Goal: Communication & Community: Answer question/provide support

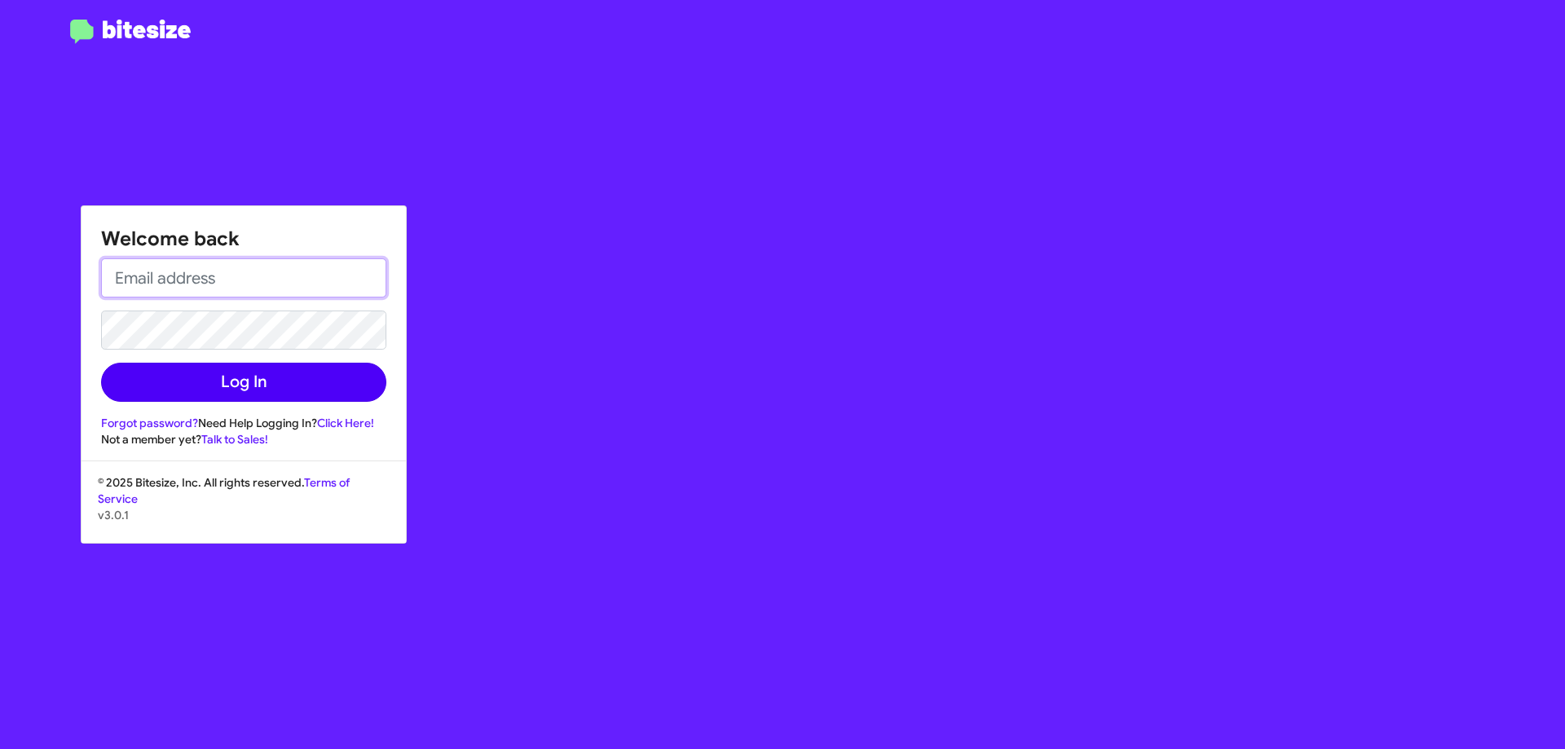
type input "[EMAIL_ADDRESS][DOMAIN_NAME]"
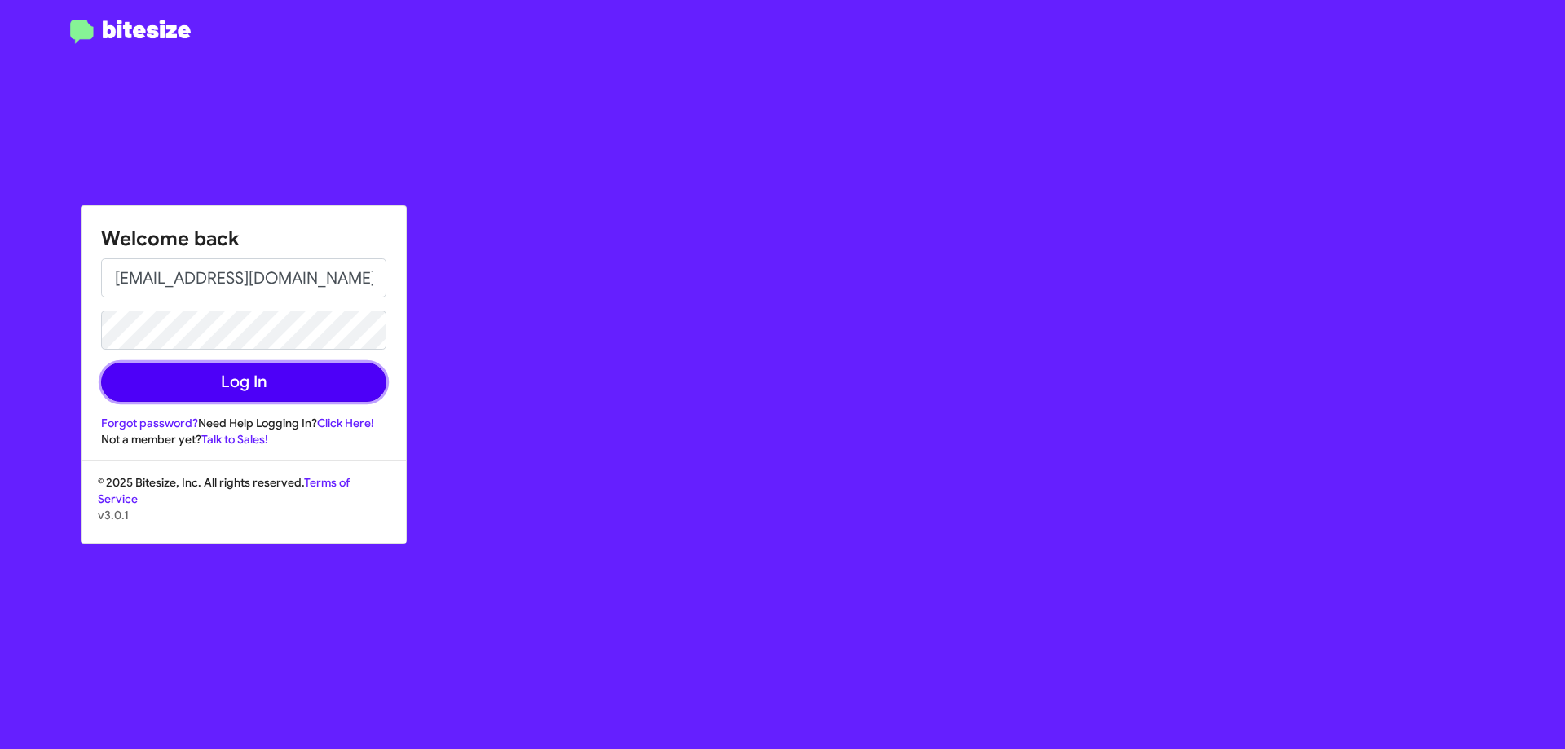
click at [340, 391] on button "Log In" at bounding box center [243, 382] width 285 height 39
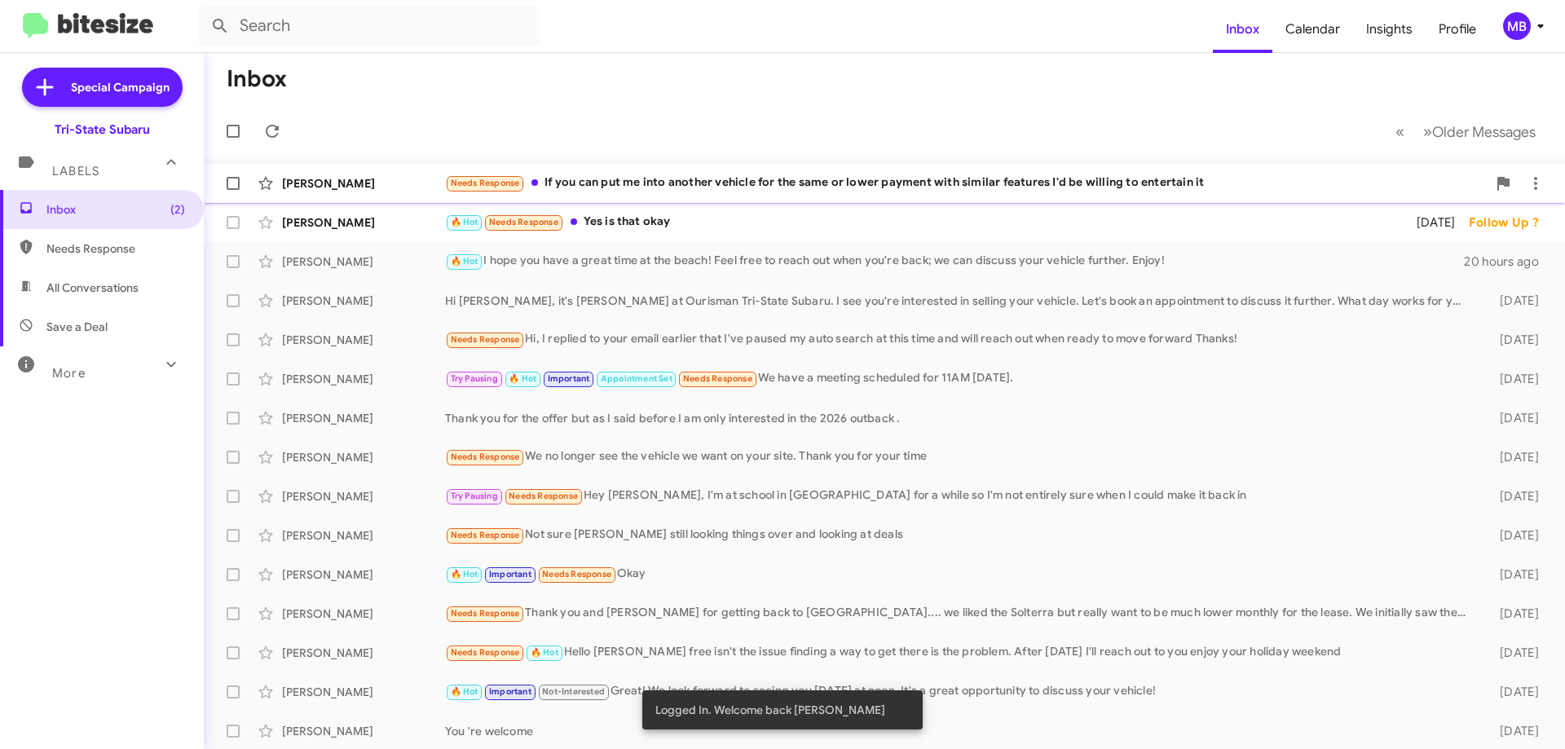
click at [710, 194] on div "[PERSON_NAME] Needs Response If you can put me into another vehicle for the sam…" at bounding box center [884, 183] width 1335 height 33
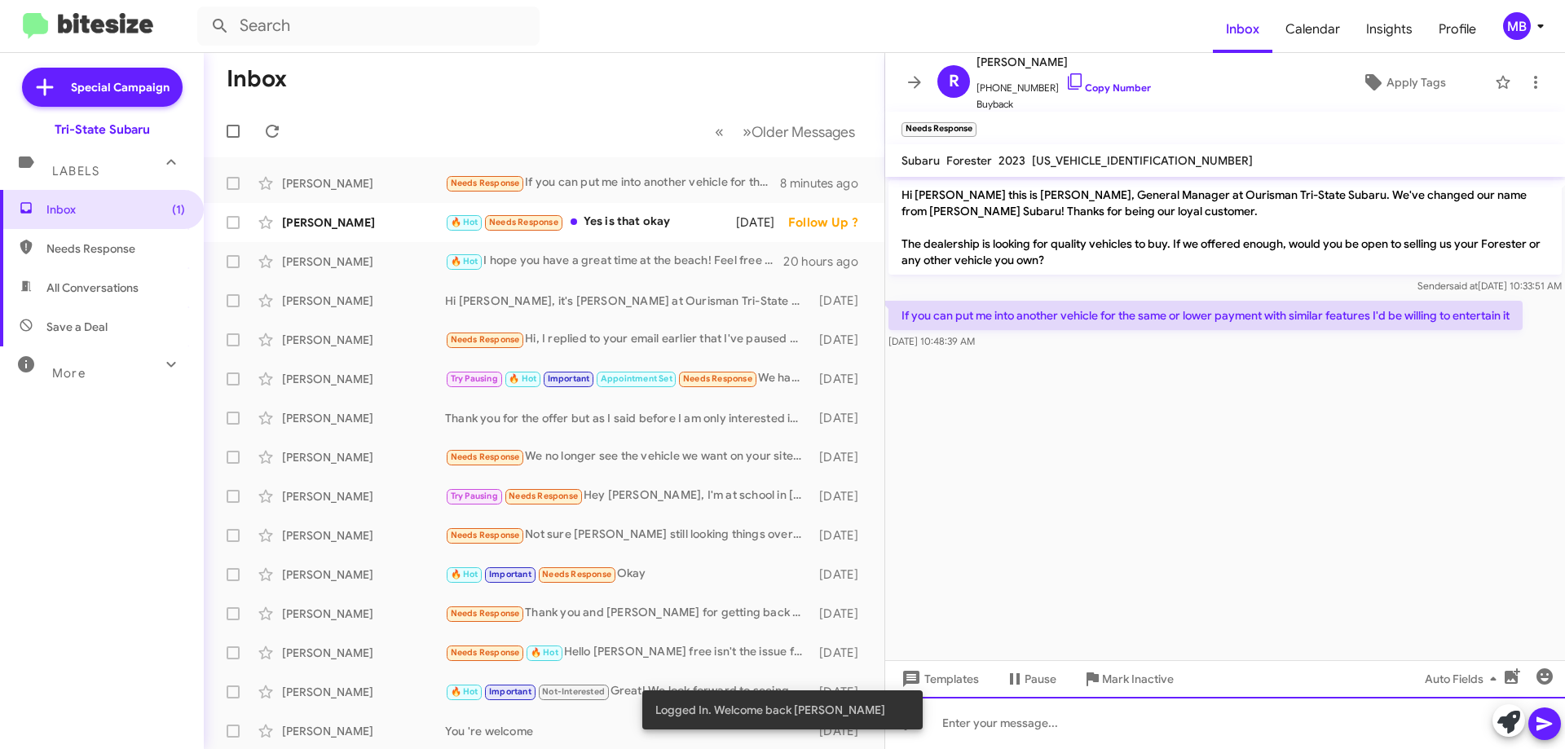
click at [1226, 720] on div at bounding box center [1225, 723] width 680 height 52
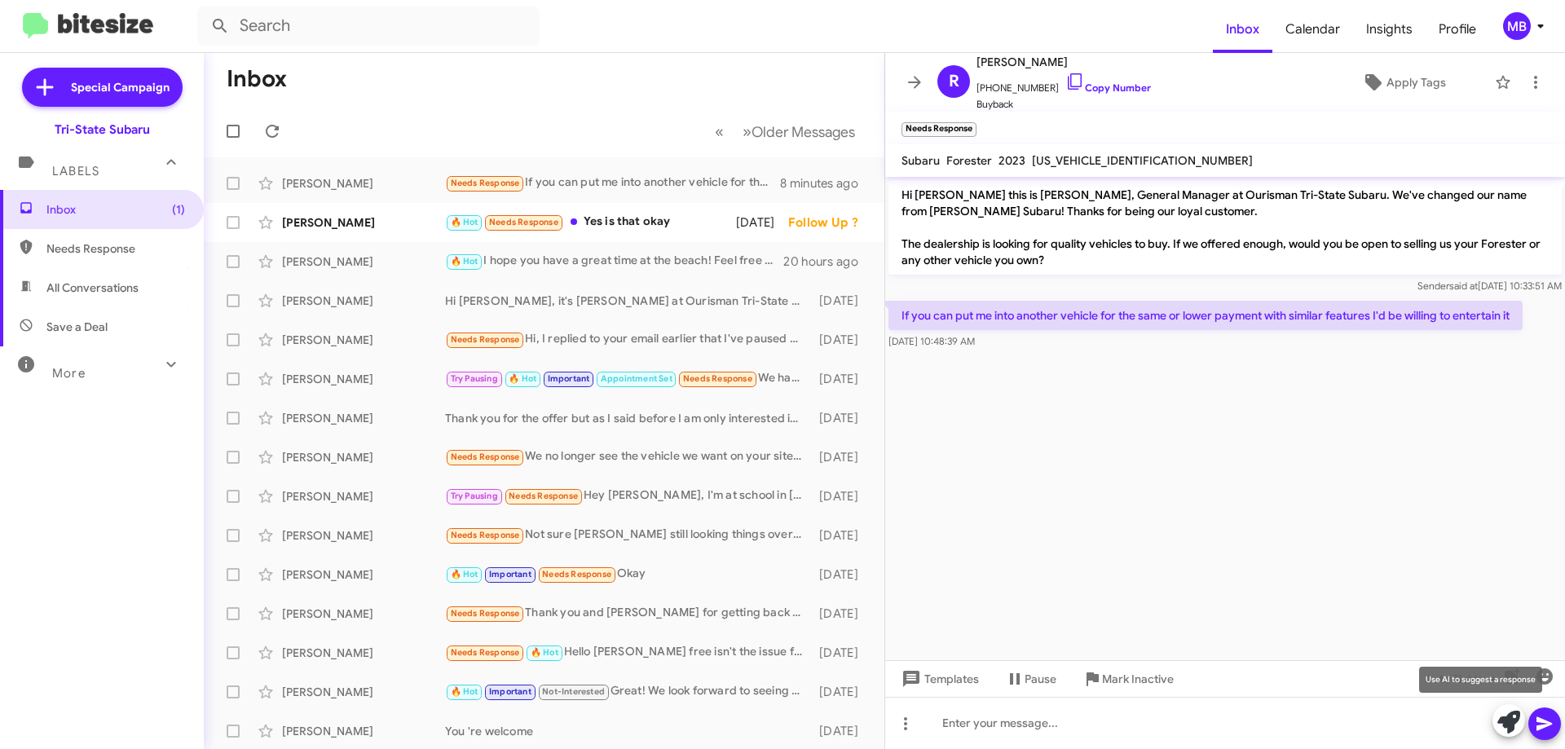
click at [1499, 724] on icon at bounding box center [1509, 722] width 23 height 23
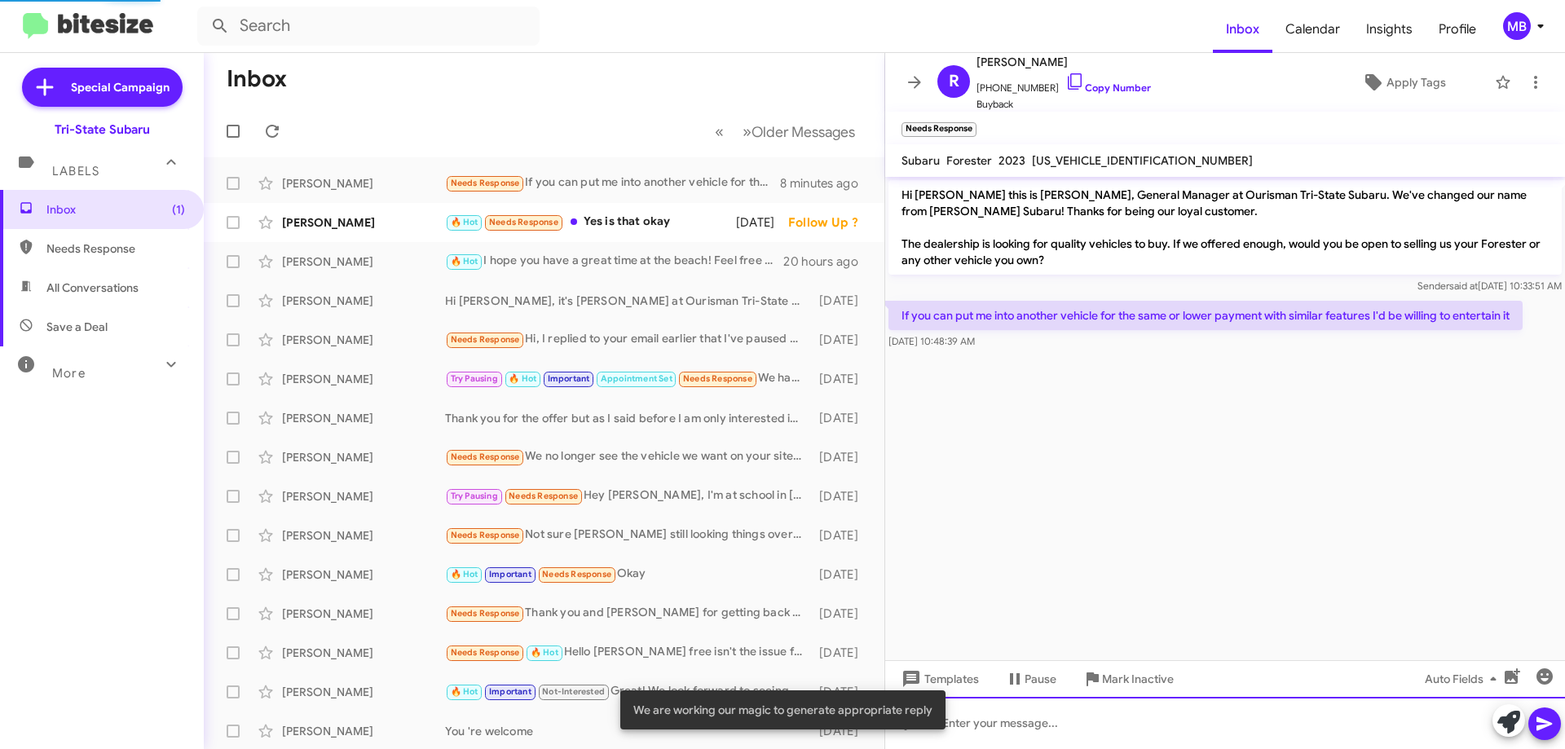
click at [1293, 719] on div at bounding box center [1225, 723] width 680 height 52
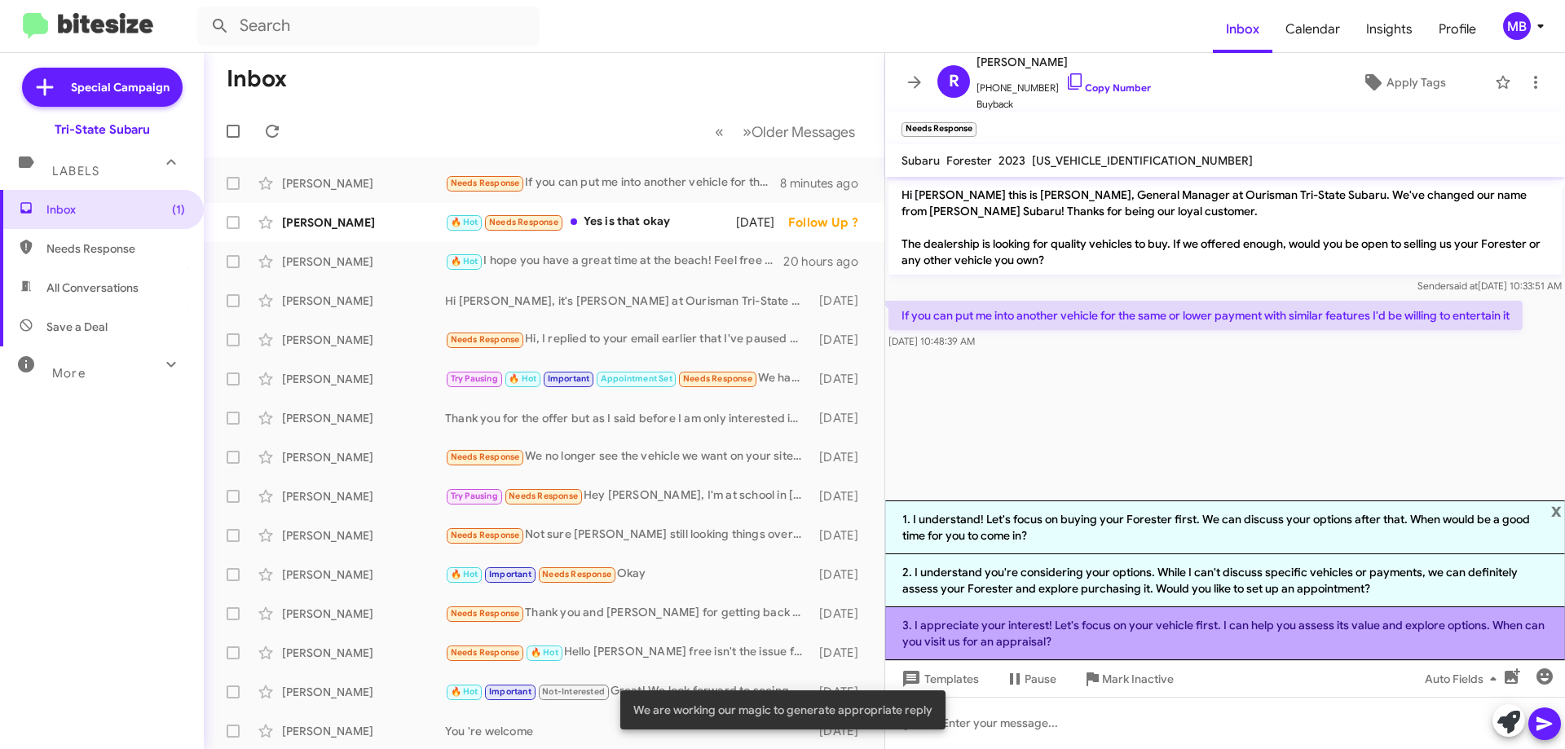
click at [1292, 620] on li "3. I appreciate your interest! Let's focus on your vehicle first. I can help yo…" at bounding box center [1225, 633] width 680 height 53
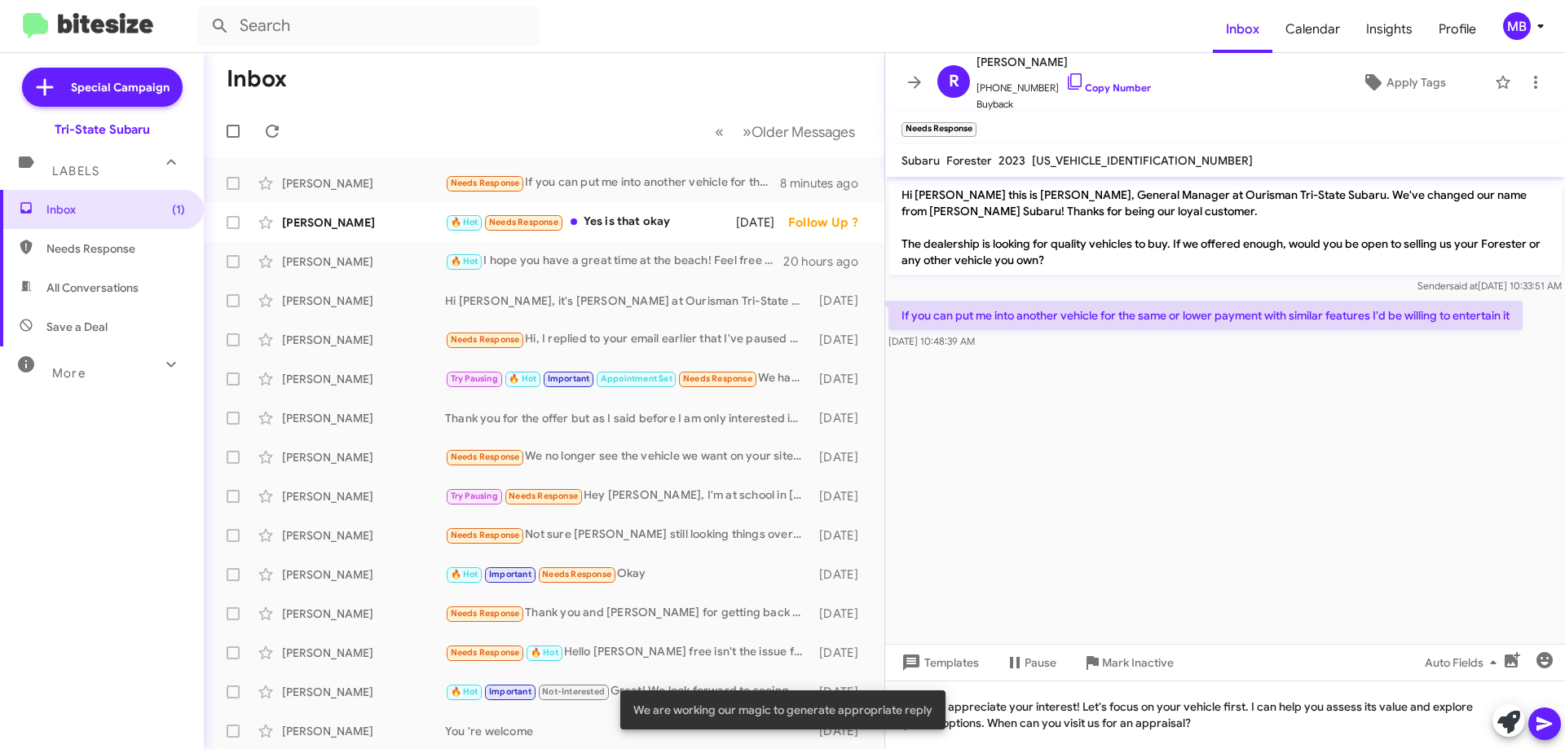
click at [1534, 726] on button at bounding box center [1545, 724] width 33 height 33
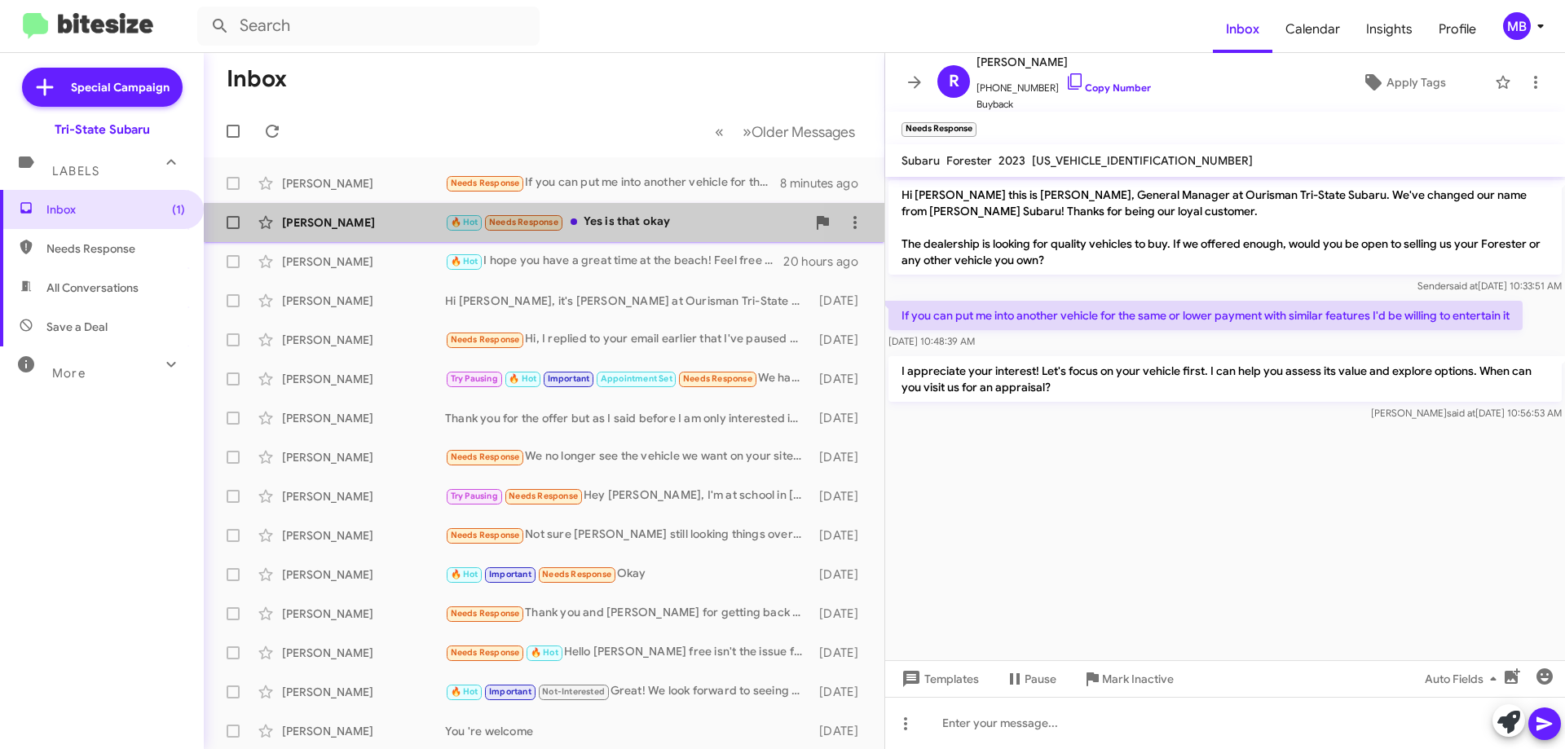
click at [594, 239] on span "[PERSON_NAME] 🔥 Hot Needs Response Yes is that okay [DATE] Follow Up ?" at bounding box center [544, 222] width 681 height 39
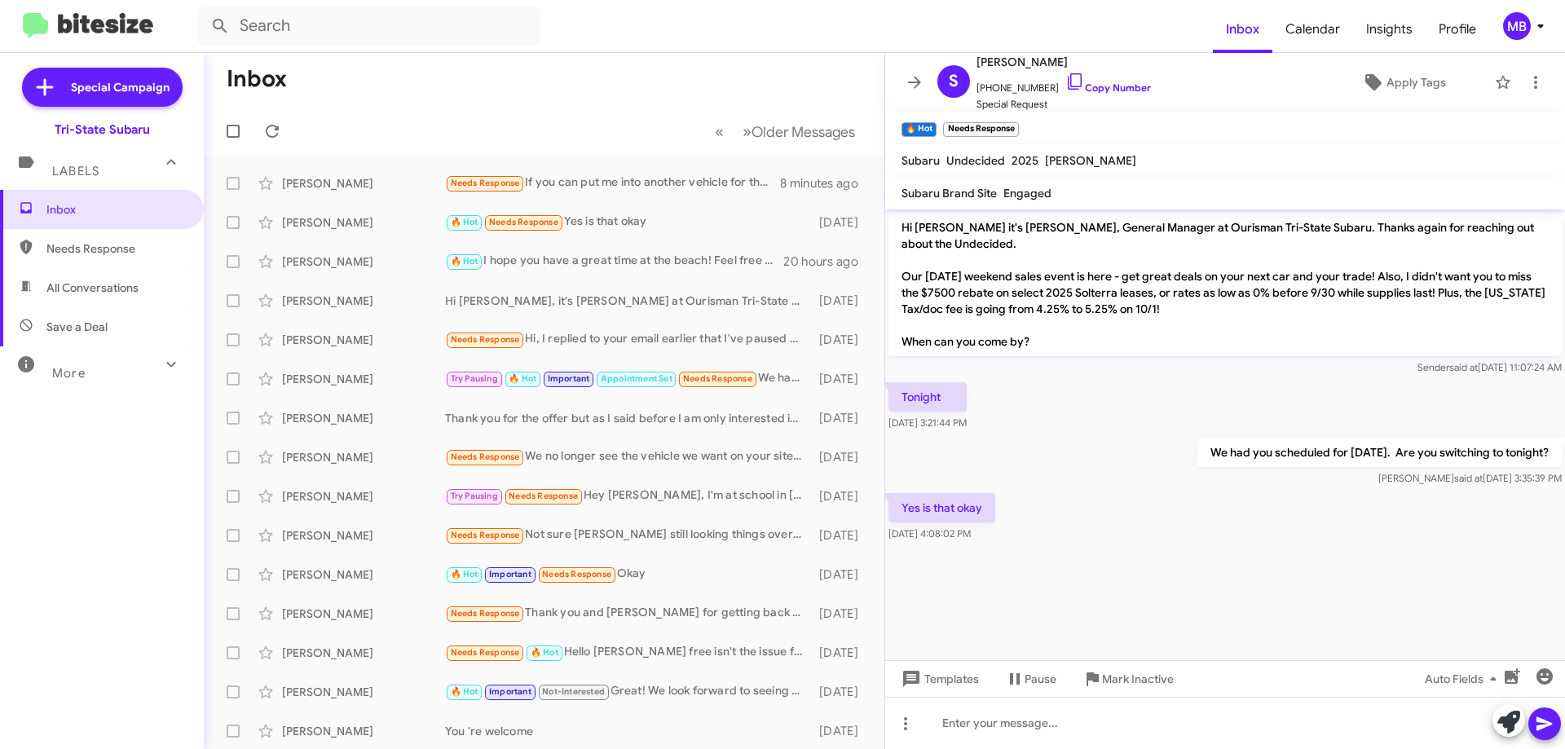
click at [135, 241] on span "Needs Response" at bounding box center [115, 249] width 139 height 16
type input "in:needs-response"
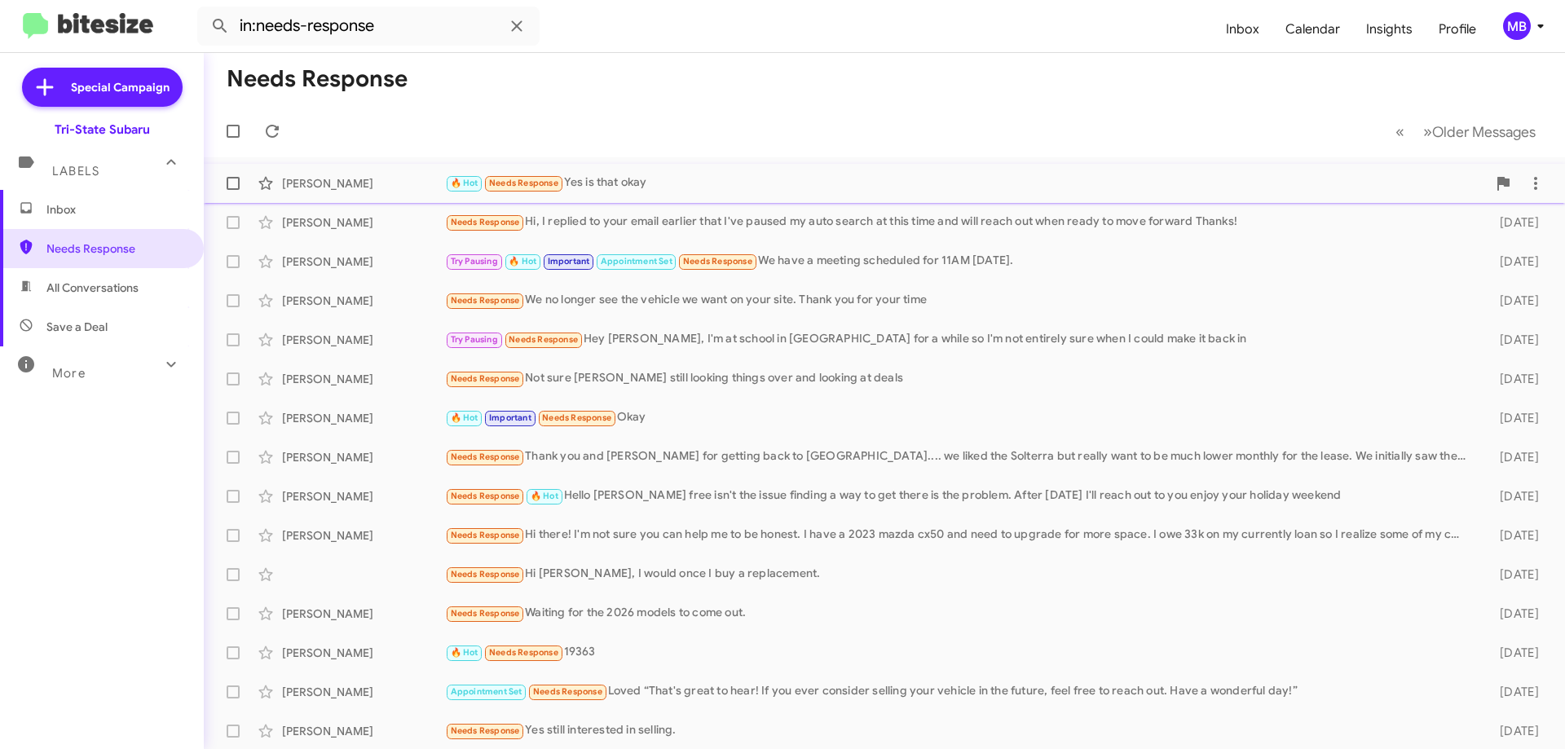
click at [348, 189] on div "[PERSON_NAME]" at bounding box center [363, 183] width 163 height 16
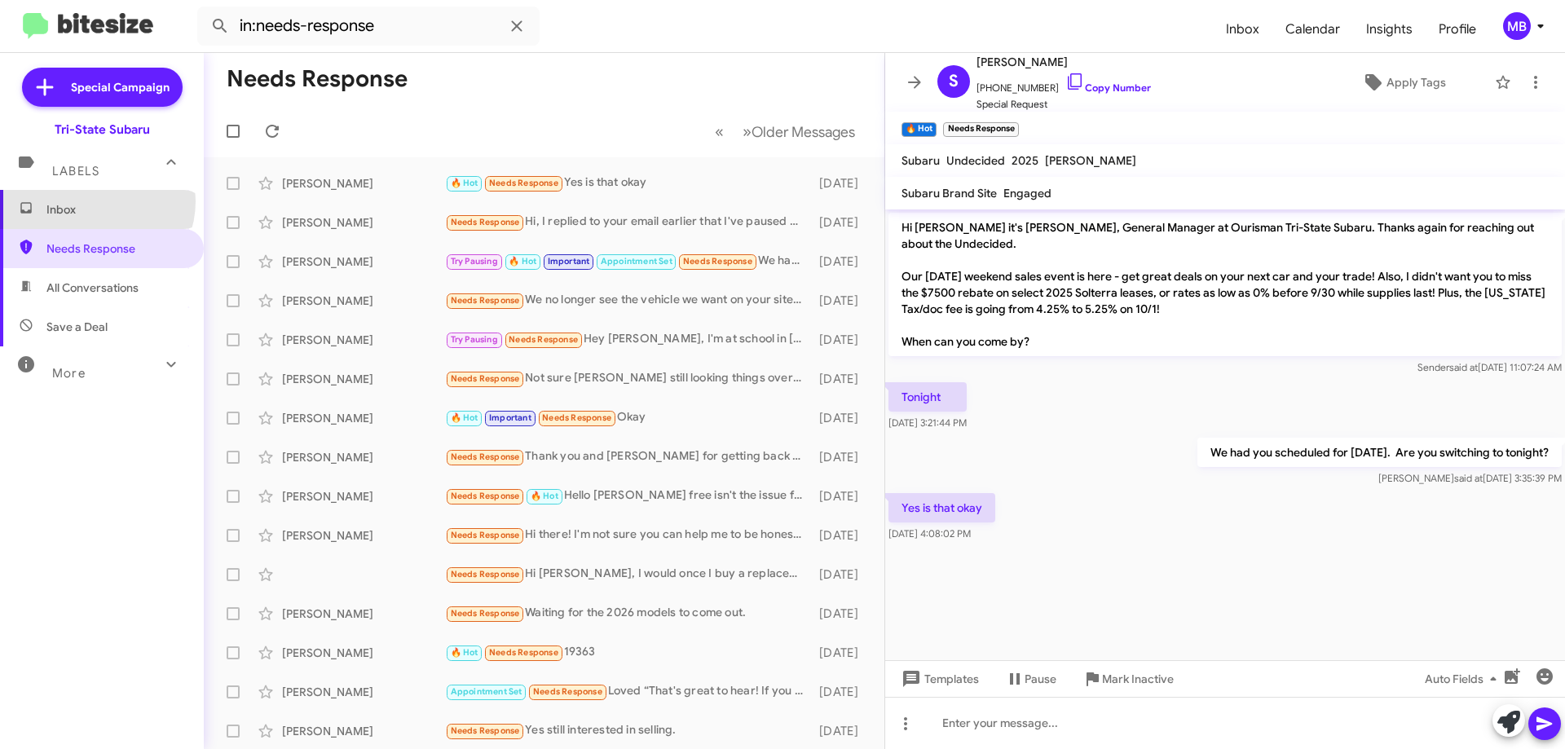
click at [96, 201] on span "Inbox" at bounding box center [115, 209] width 139 height 16
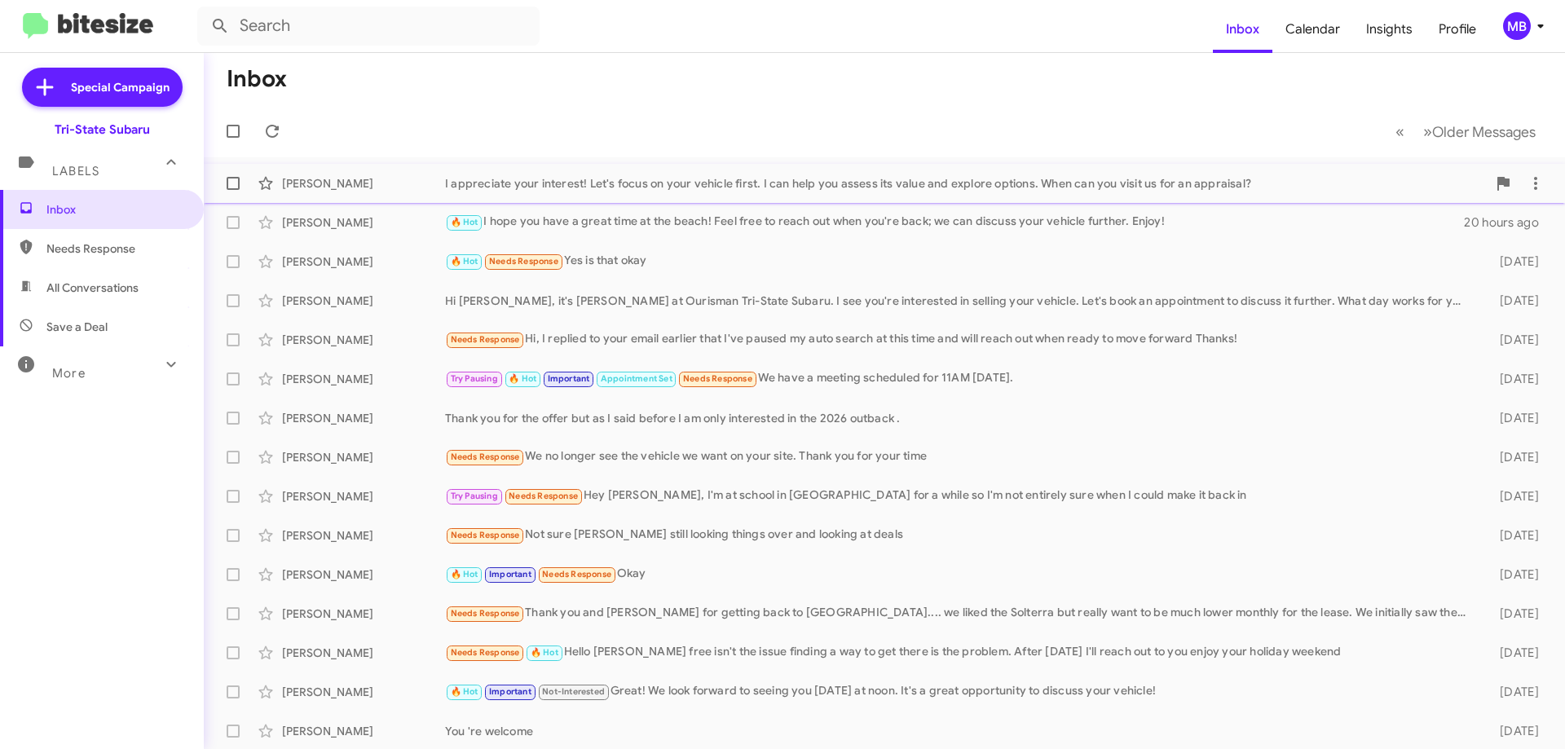
click at [320, 185] on div "[PERSON_NAME]" at bounding box center [363, 183] width 163 height 16
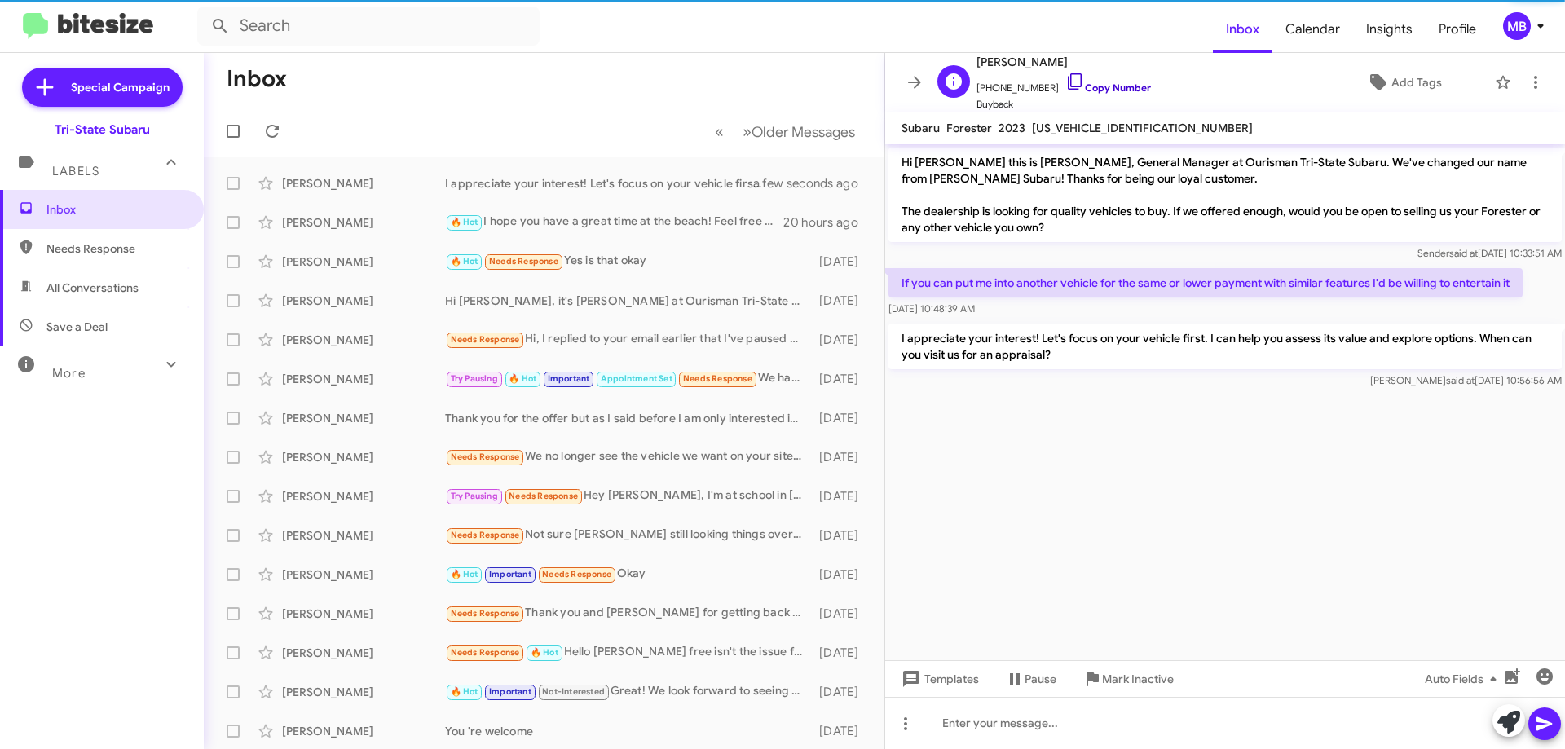
click at [1116, 93] on link "Copy Number" at bounding box center [1109, 88] width 86 height 12
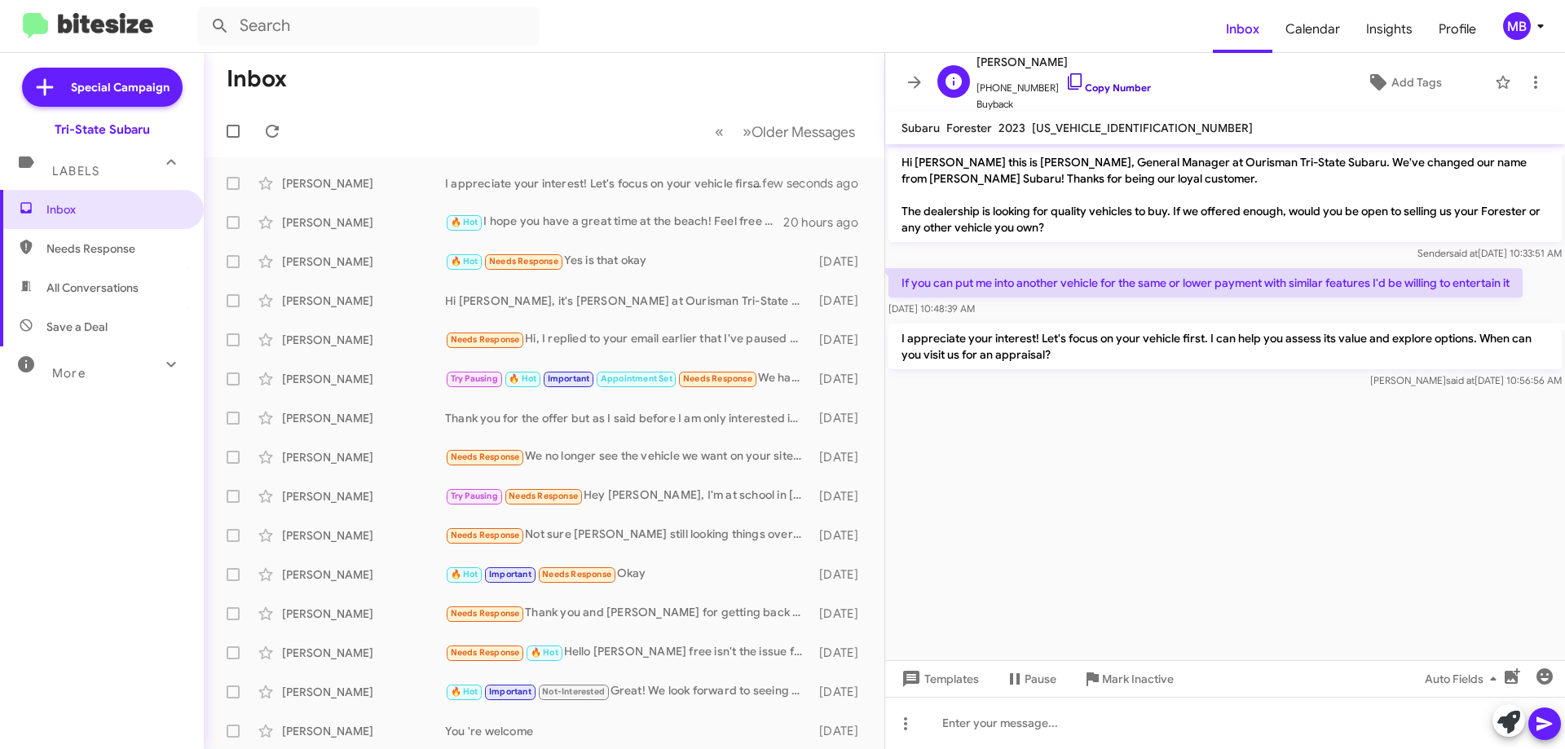
click at [1103, 86] on link "Copy Number" at bounding box center [1109, 88] width 86 height 12
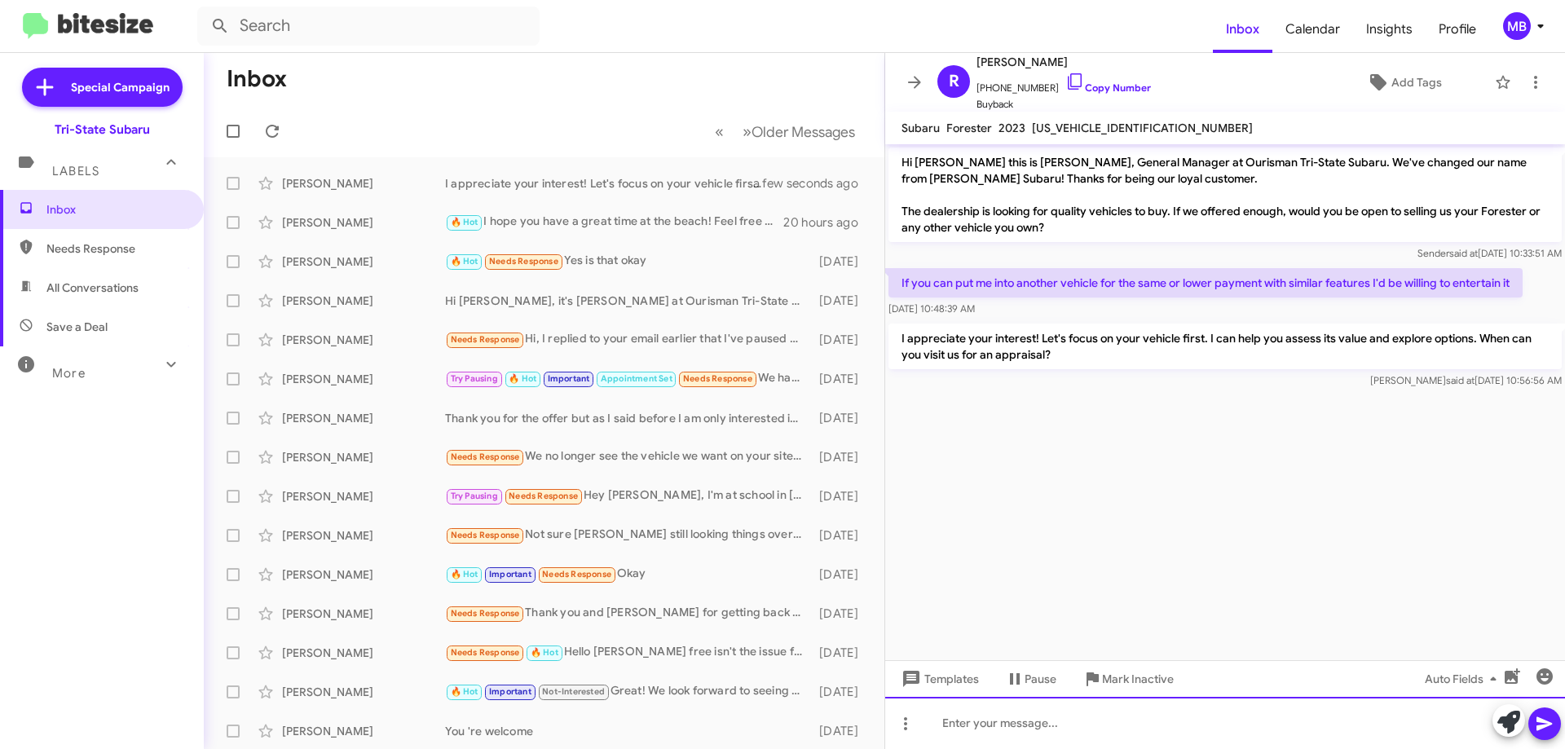
click at [1058, 730] on div at bounding box center [1225, 723] width 680 height 52
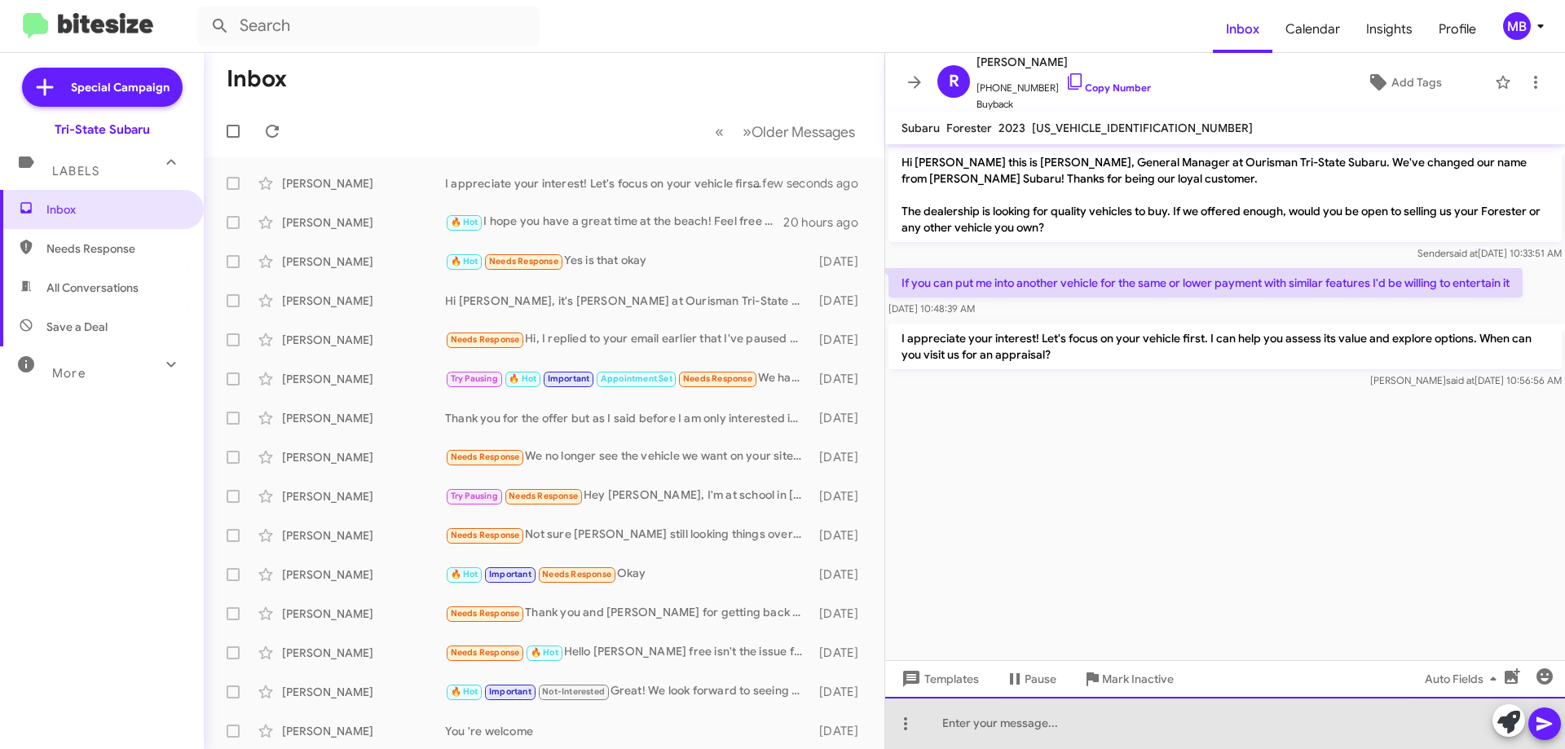
click at [1179, 736] on div at bounding box center [1225, 723] width 680 height 52
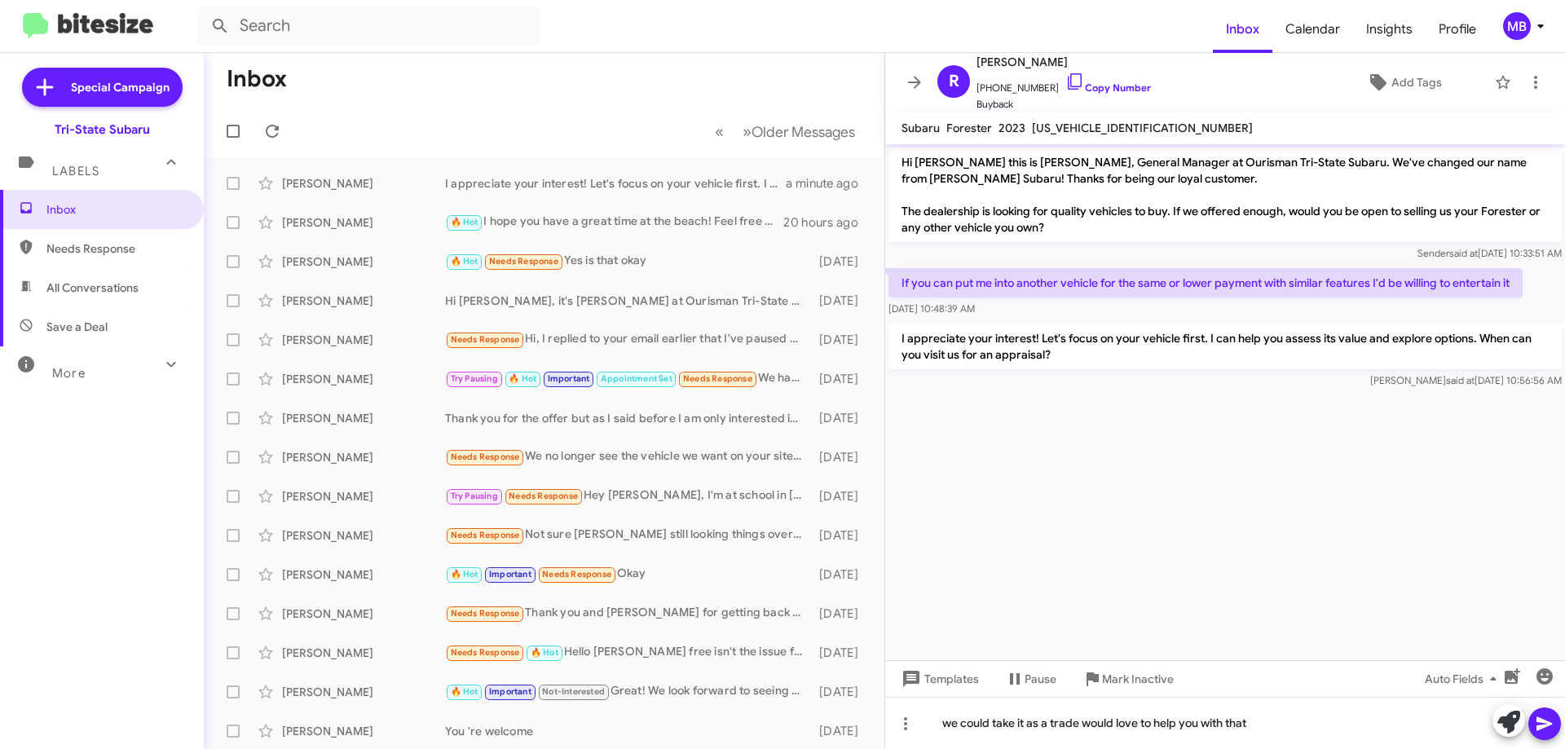
click at [1549, 722] on icon at bounding box center [1544, 724] width 15 height 14
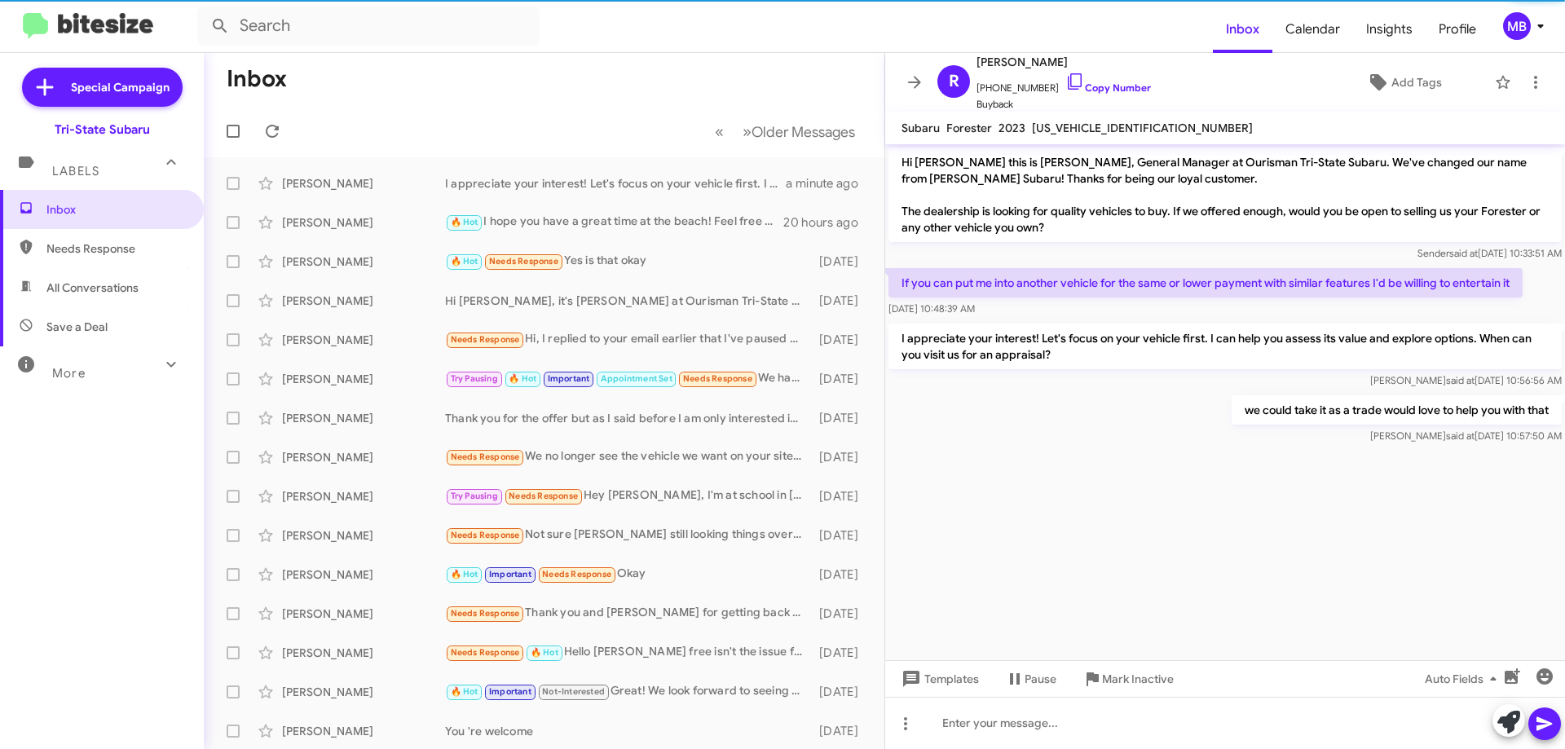
click at [98, 258] on span "Needs Response" at bounding box center [102, 248] width 204 height 39
type input "in:needs-response"
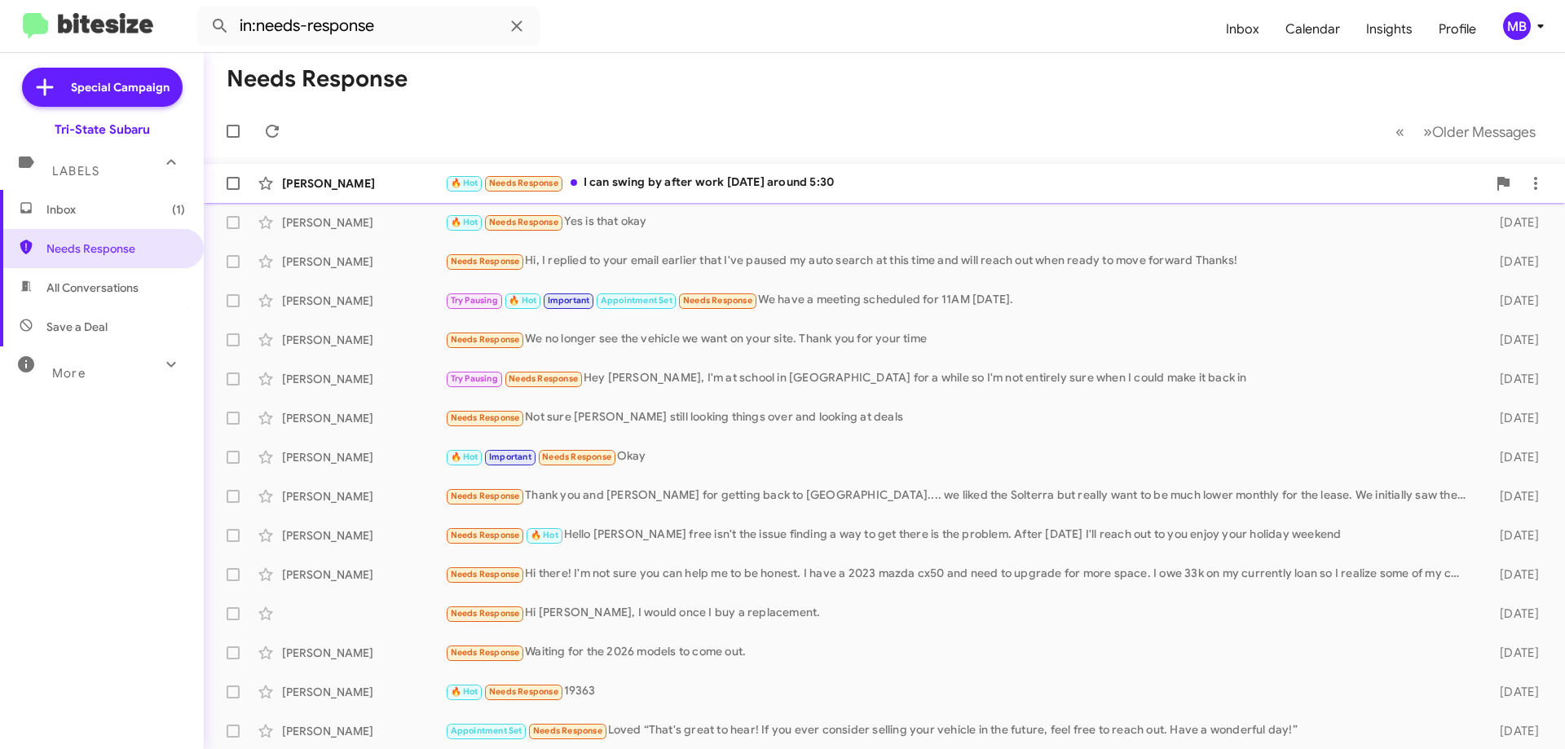
click at [770, 188] on div "🔥 Hot Needs Response I can swing by after work [DATE] around 5:30" at bounding box center [966, 183] width 1042 height 19
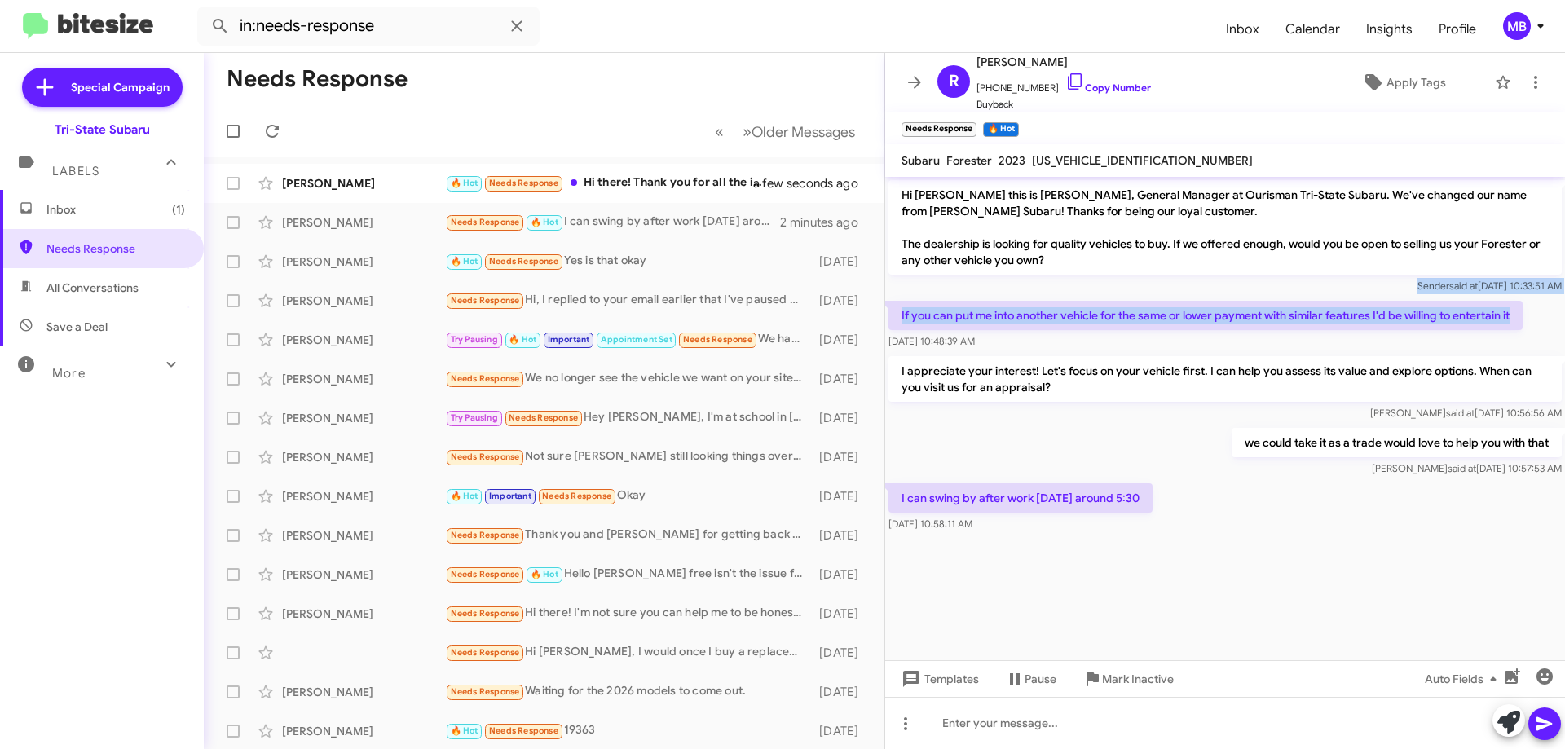
drag, startPoint x: 1519, startPoint y: 312, endPoint x: 910, endPoint y: 292, distance: 609.4
click at [910, 287] on div "Hi [PERSON_NAME] this is [PERSON_NAME], General Manager at Ourisman Tri-State S…" at bounding box center [1225, 356] width 680 height 359
copy div "Sender said at [DATE] 10:33:51 AM If you can put me into another vehicle for th…"
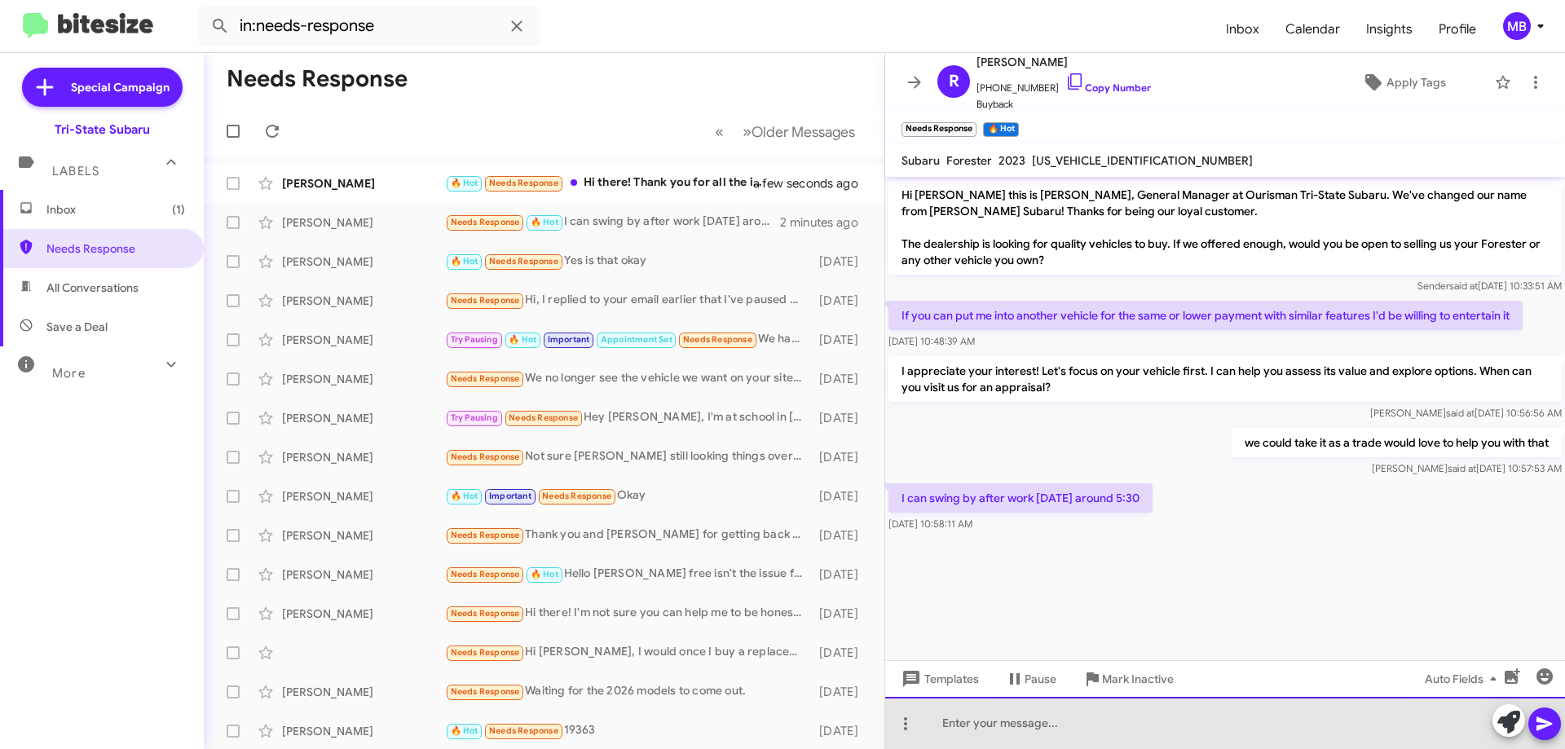
click at [1177, 725] on div at bounding box center [1225, 723] width 680 height 52
click at [1216, 723] on div "Perfect you are scheduled at 5:30 pm [DATE]" at bounding box center [1225, 723] width 680 height 52
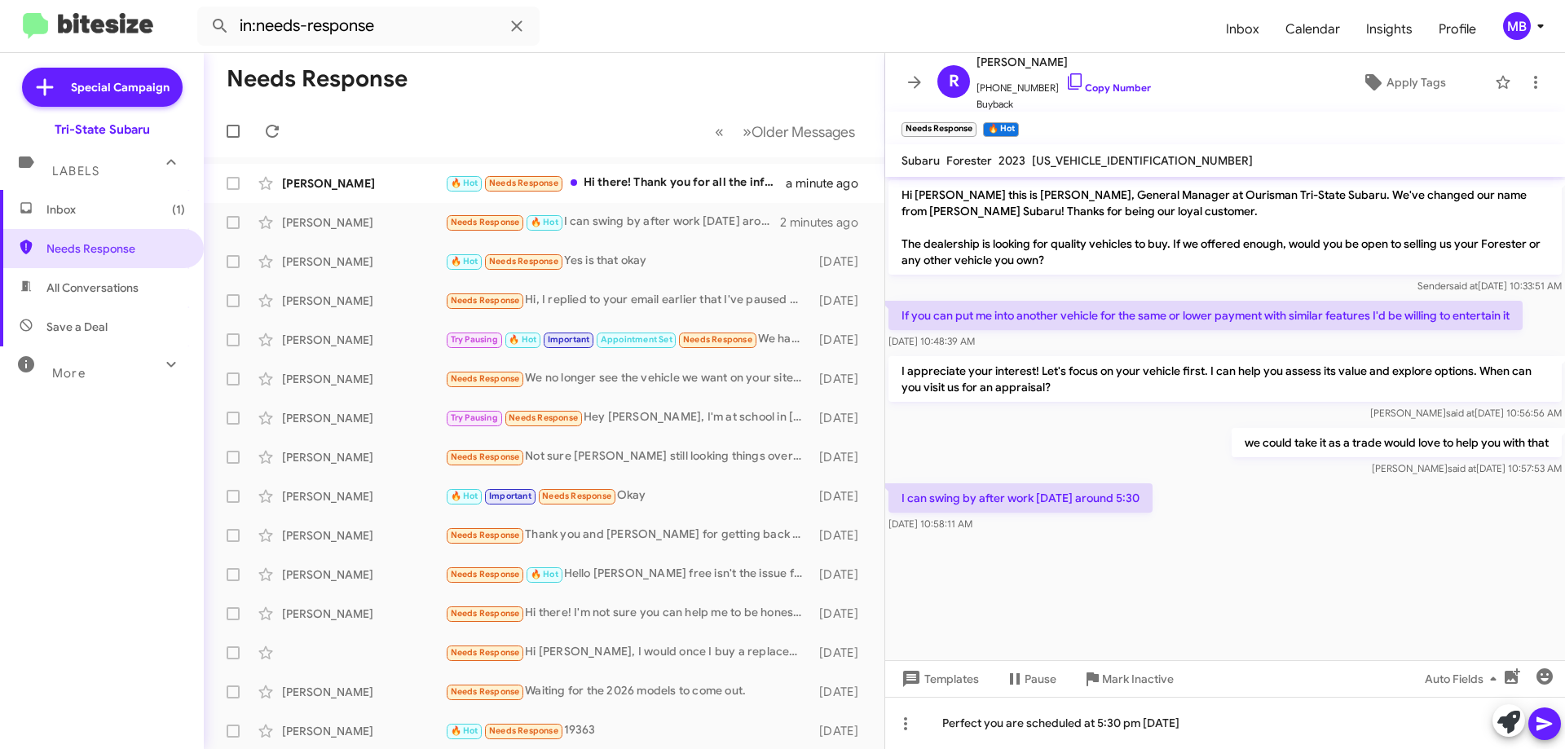
click at [1544, 731] on icon at bounding box center [1545, 724] width 20 height 20
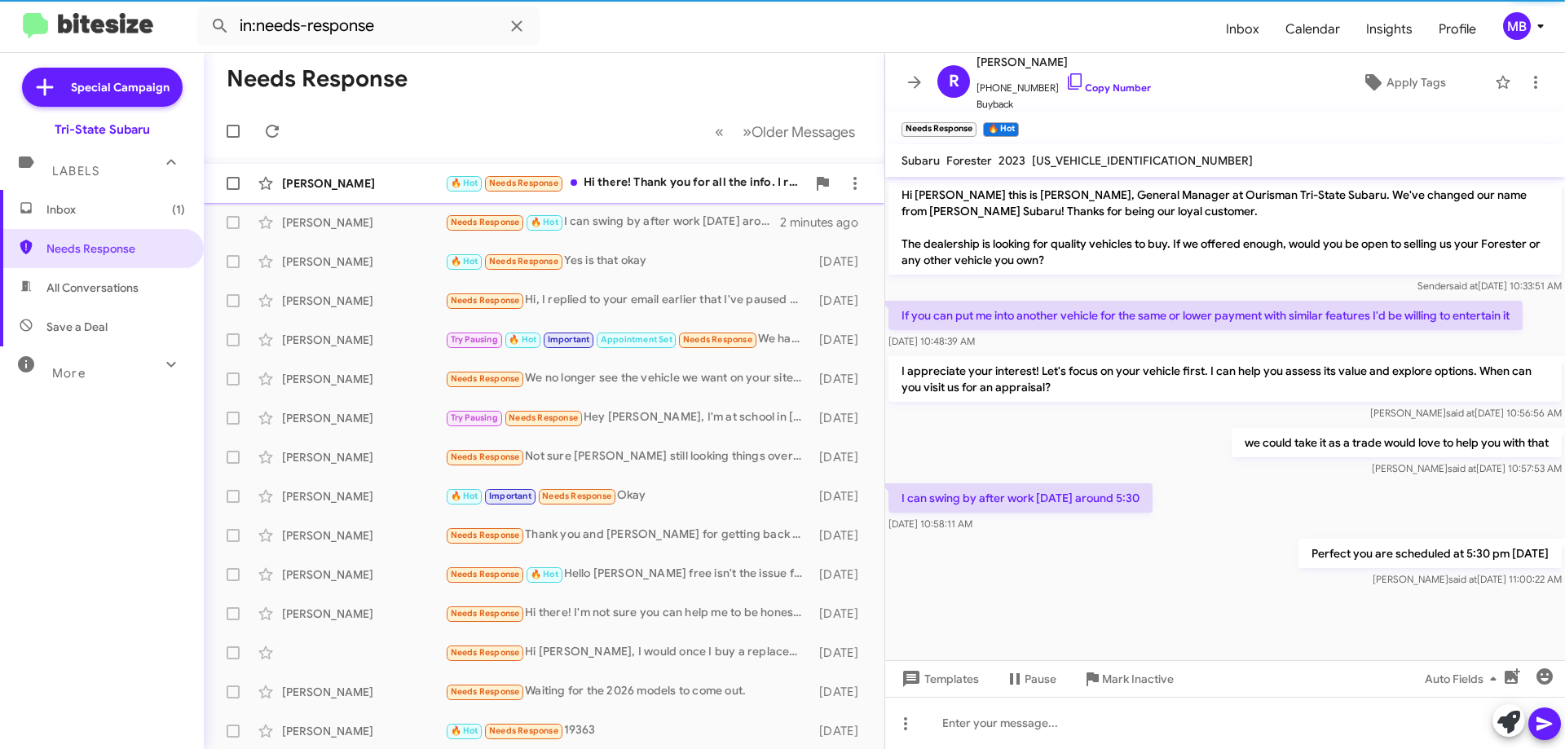
click at [567, 188] on div "🔥 Hot Needs Response Hi there! Thank you for all the info. I recently found out…" at bounding box center [625, 183] width 361 height 19
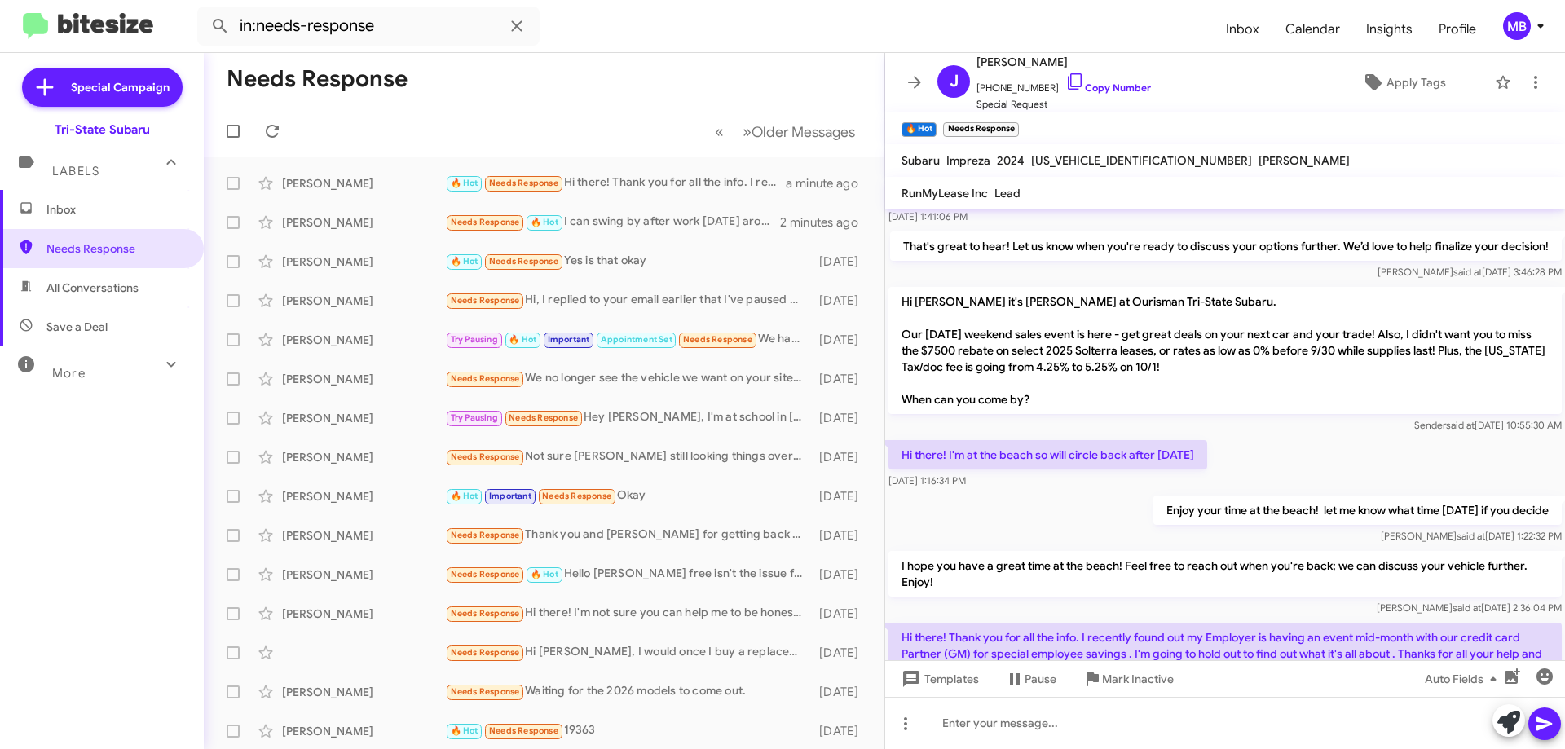
scroll to position [205, 0]
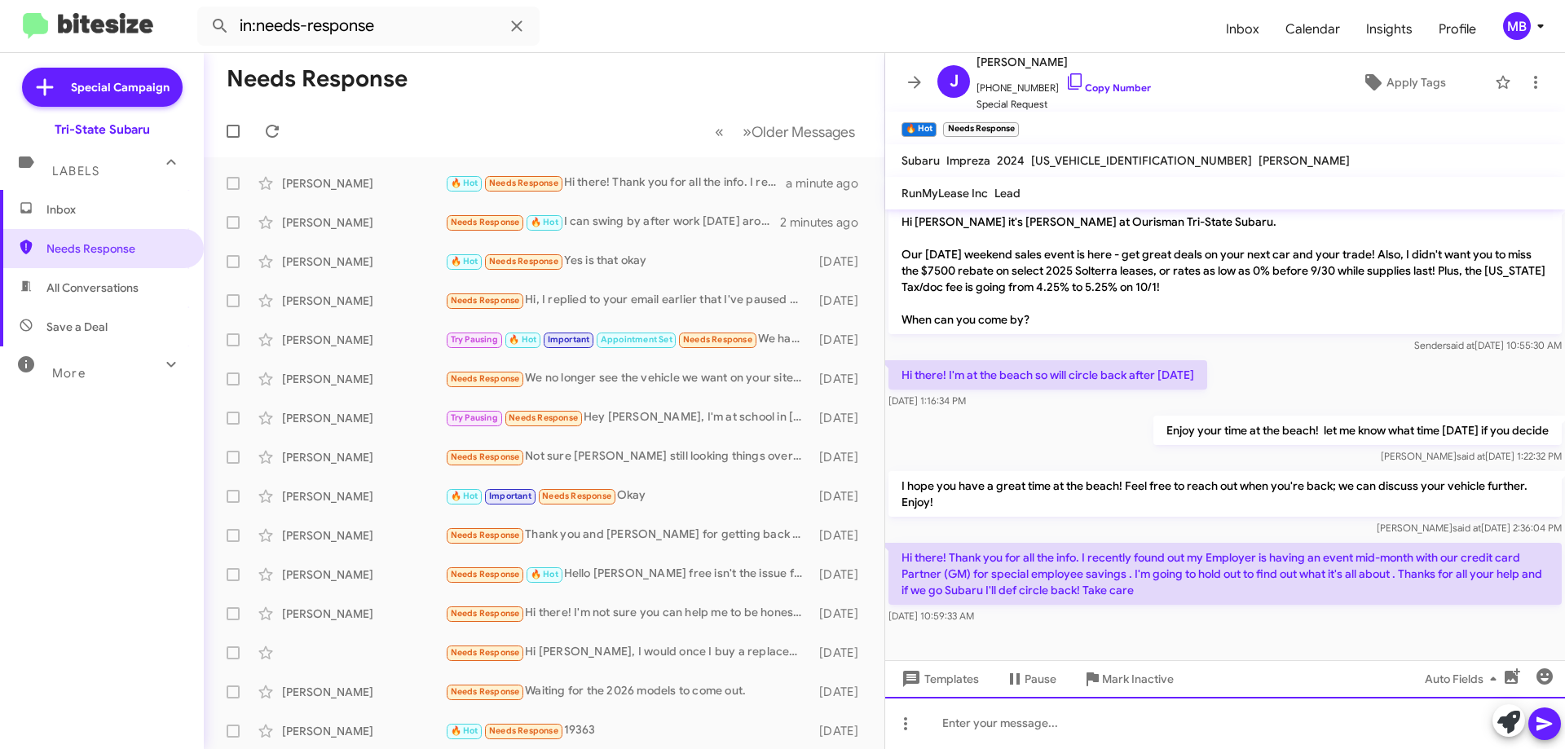
click at [1135, 719] on div at bounding box center [1225, 723] width 680 height 52
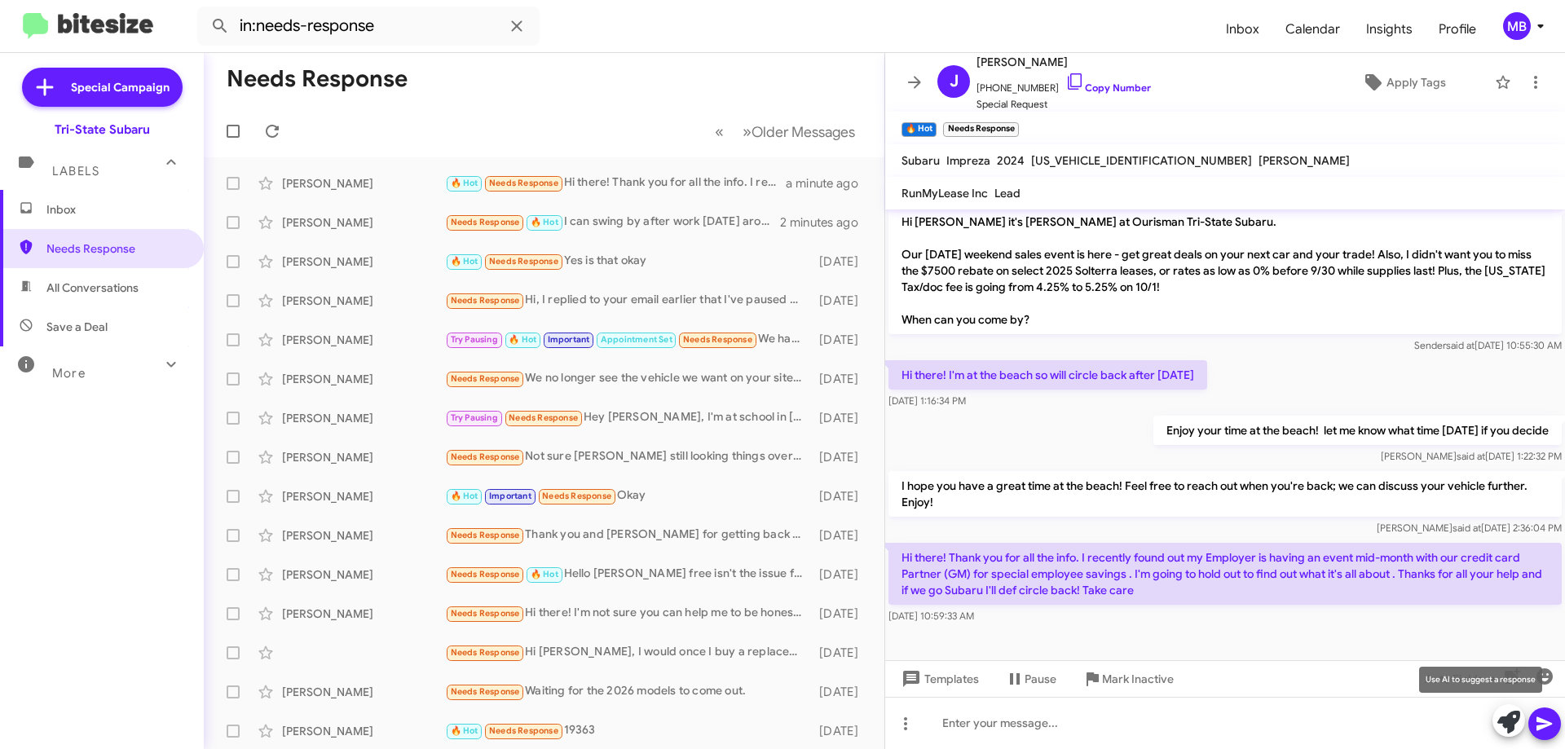
click at [1502, 725] on icon at bounding box center [1509, 722] width 23 height 23
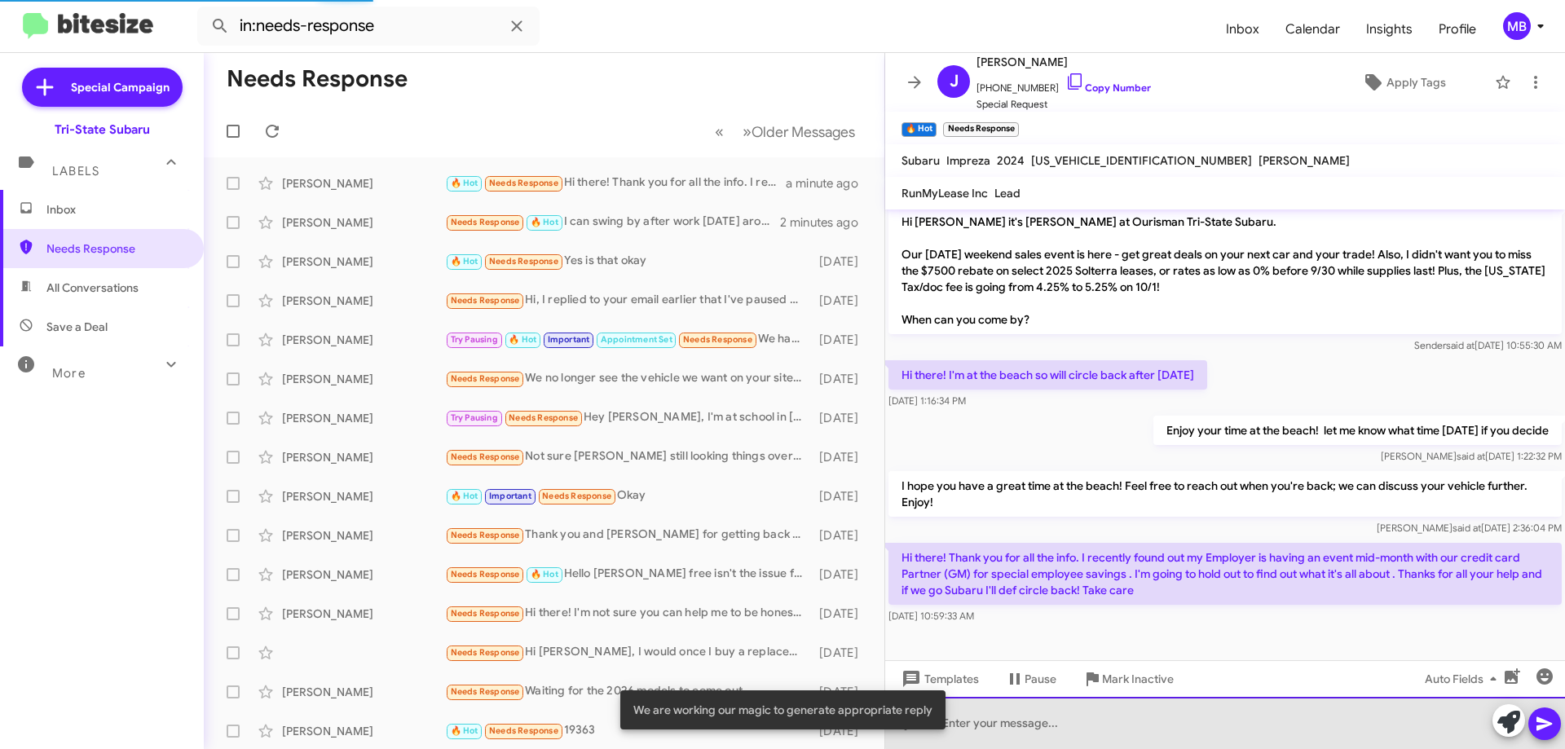
click at [1286, 722] on div at bounding box center [1225, 723] width 680 height 52
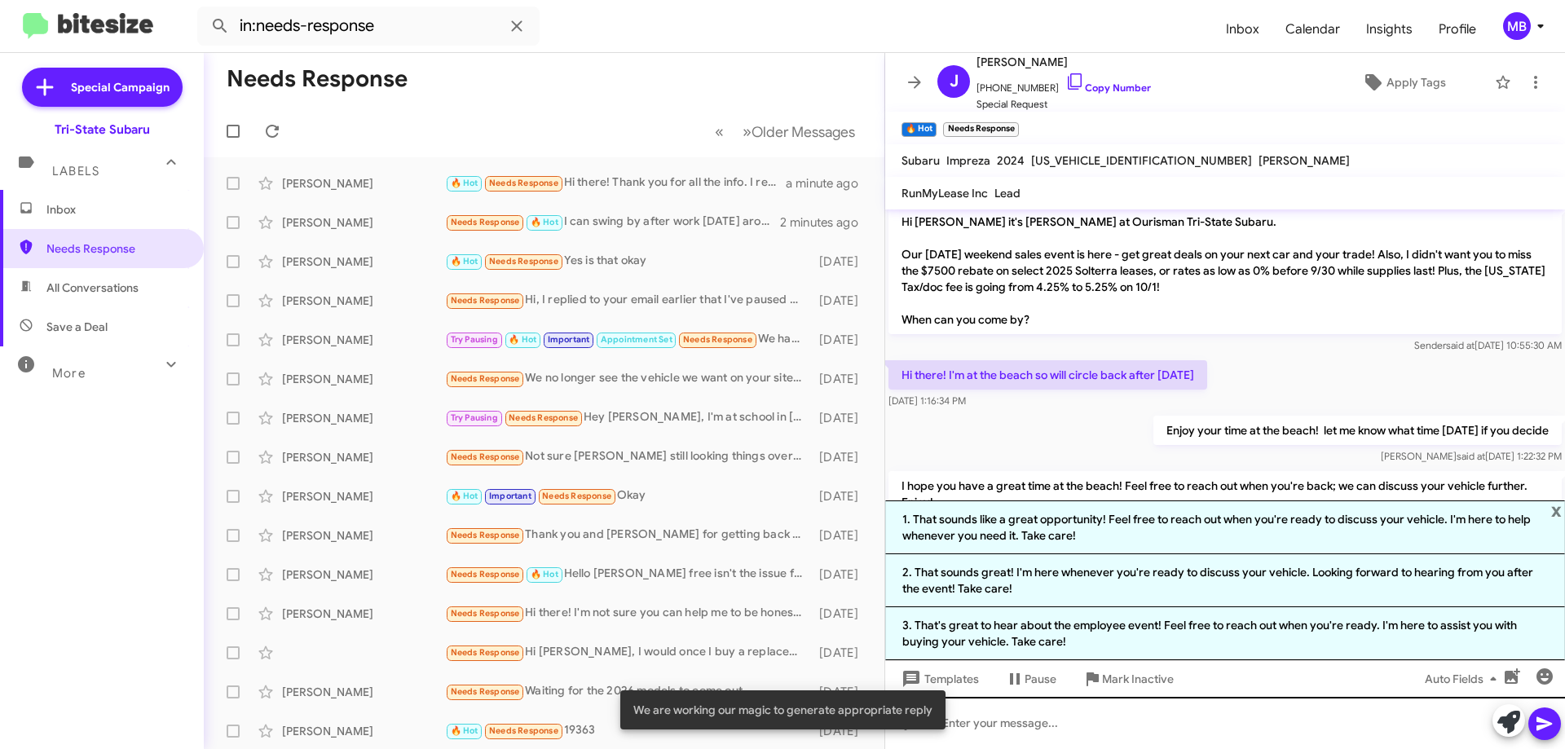
drag, startPoint x: 1247, startPoint y: 638, endPoint x: 1411, endPoint y: 700, distance: 175.2
click at [1247, 637] on li "3. That's great to hear about the employee event! Feel free to reach out when y…" at bounding box center [1225, 633] width 680 height 53
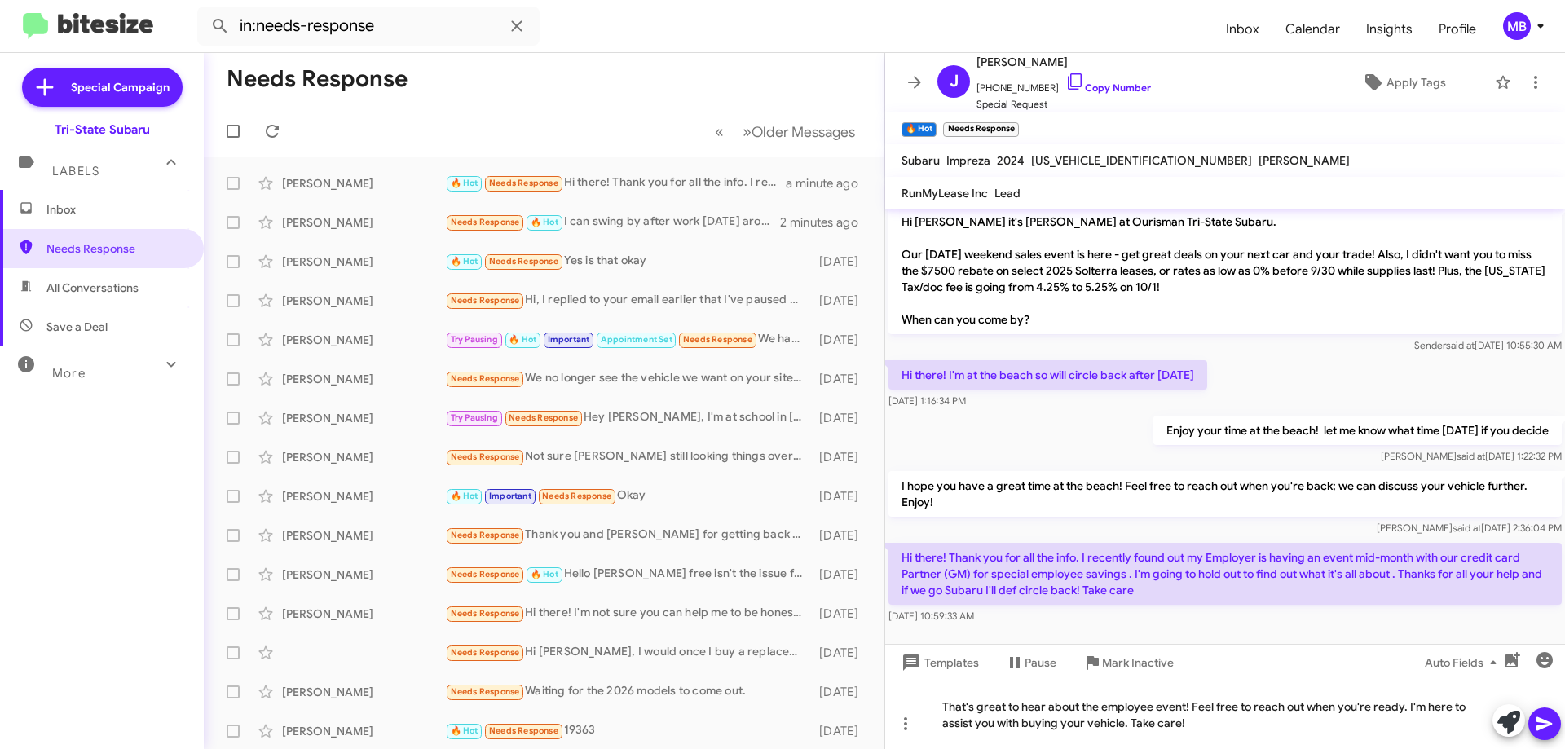
click at [1551, 712] on span at bounding box center [1545, 724] width 20 height 33
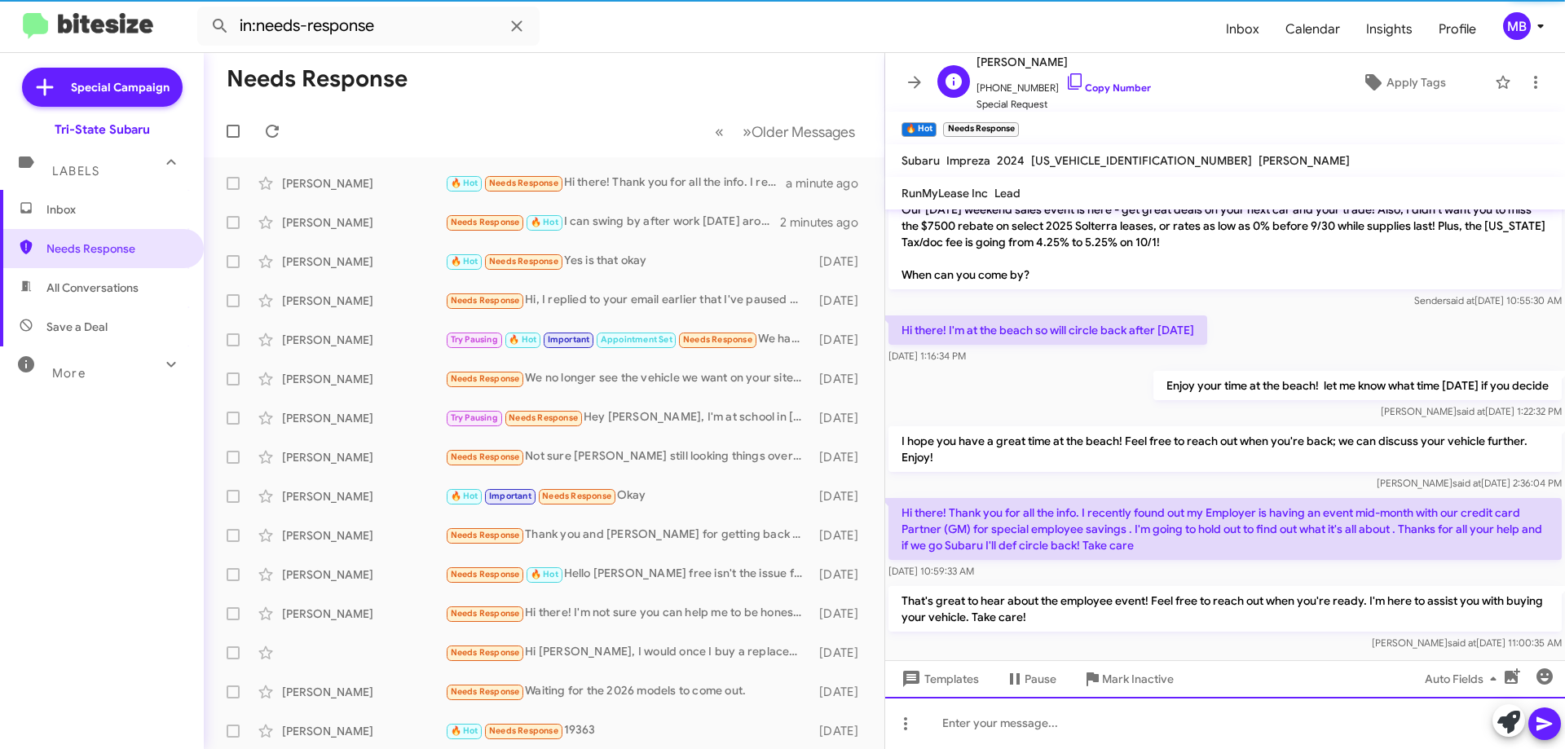
scroll to position [280, 0]
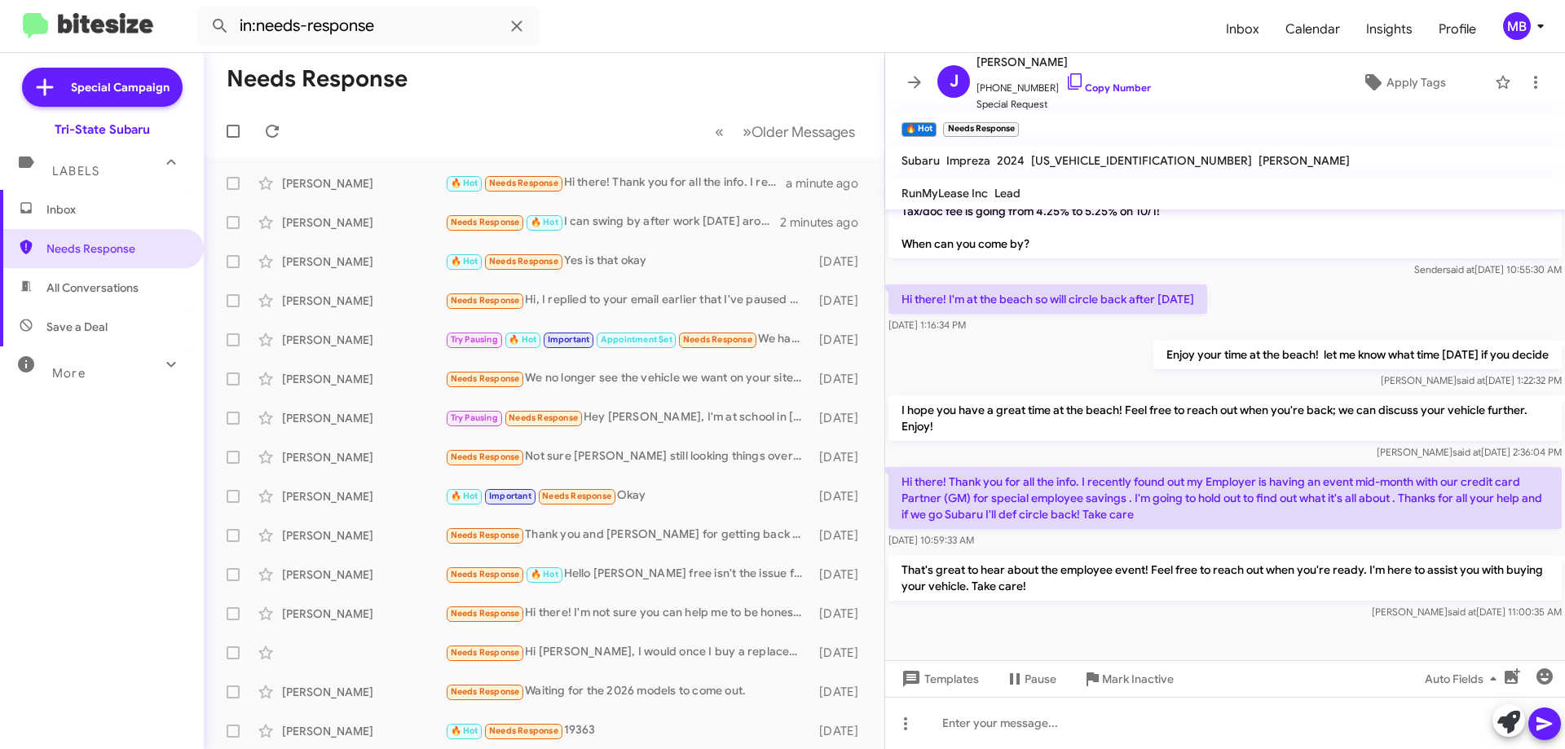
click at [100, 215] on span "Inbox" at bounding box center [115, 209] width 139 height 16
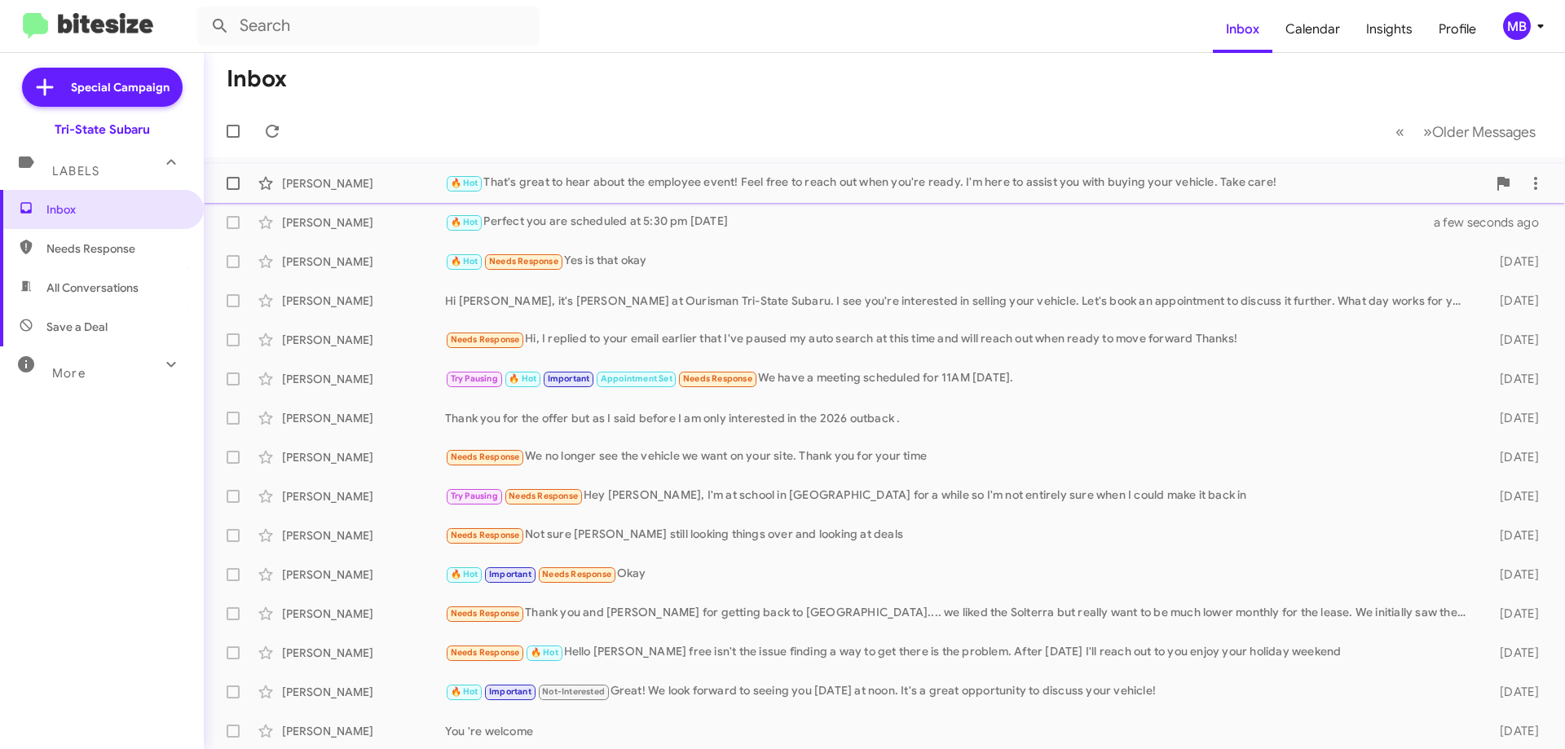
click at [611, 194] on div "[PERSON_NAME] 🔥 Hot That's great to hear about the employee event! Feel free to…" at bounding box center [884, 183] width 1335 height 33
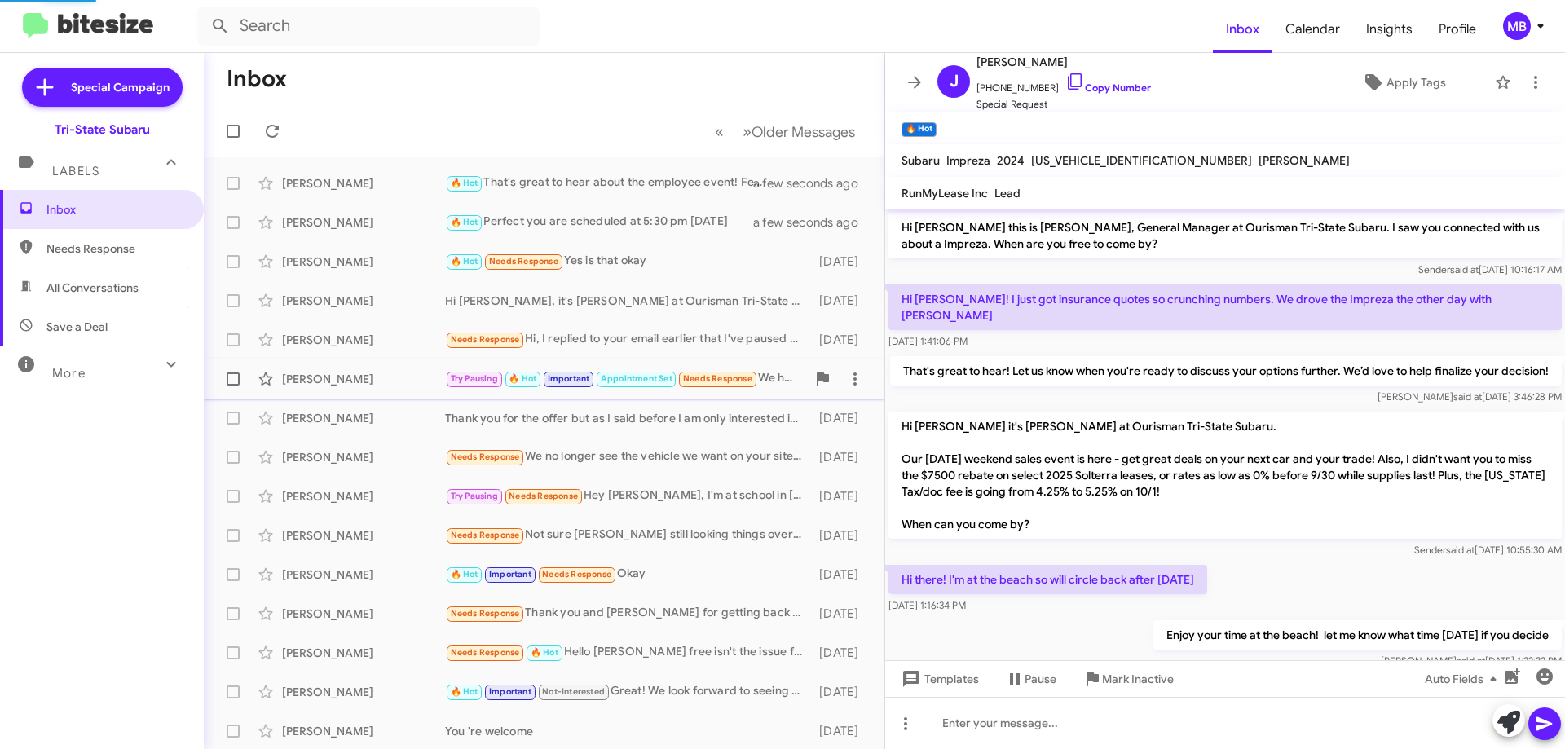
scroll to position [248, 0]
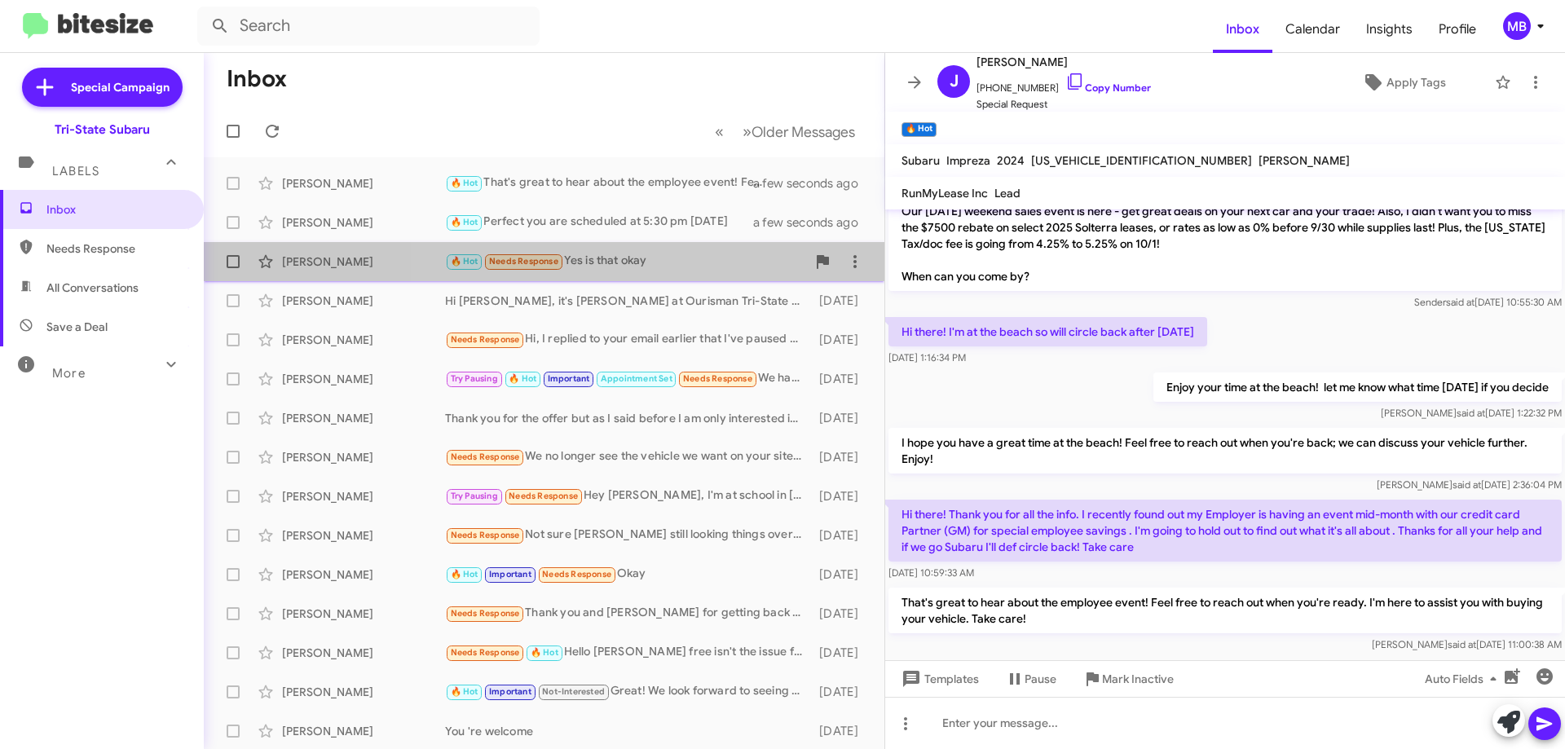
click at [717, 256] on div "🔥 Hot Needs Response Yes is that okay" at bounding box center [625, 261] width 361 height 19
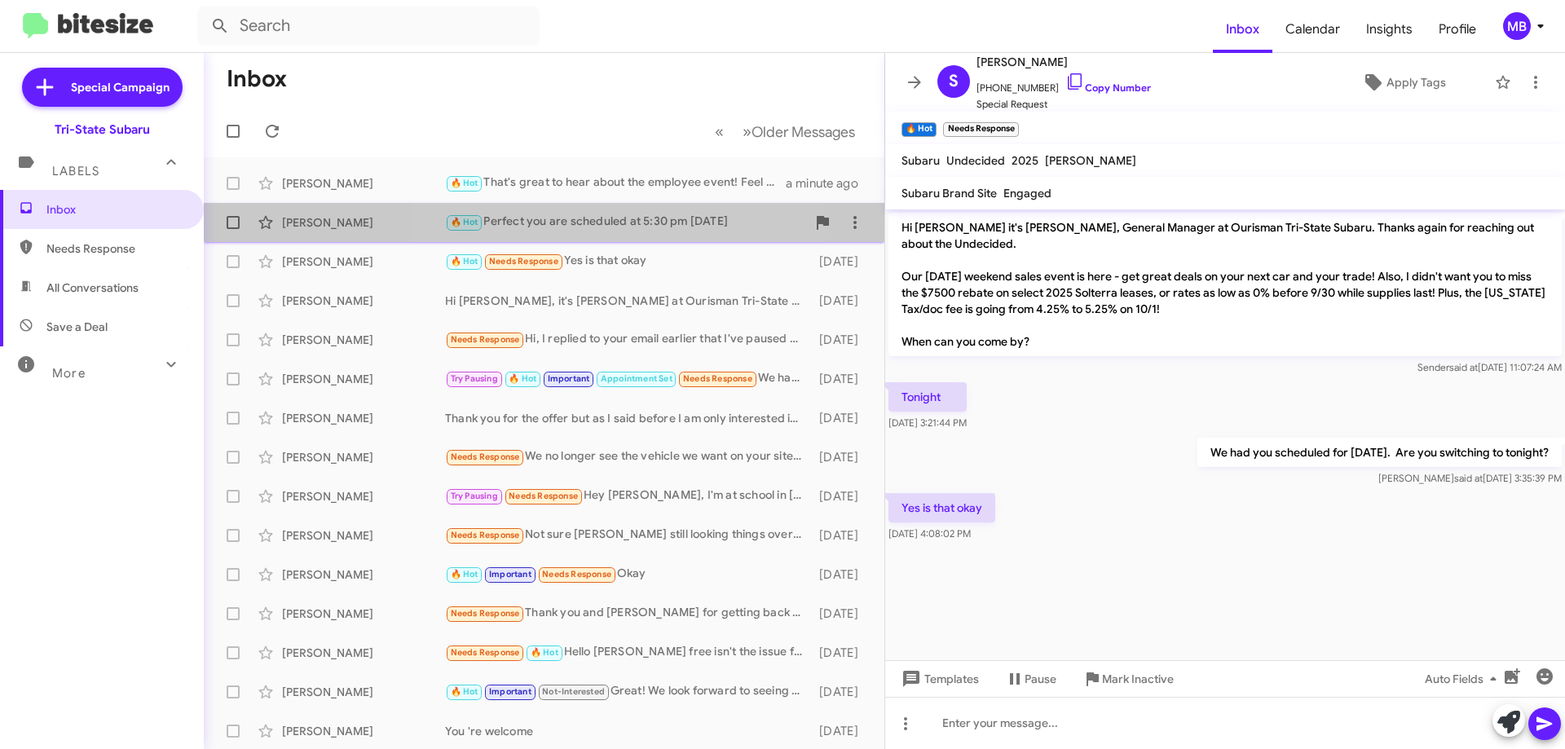
click at [574, 218] on div "🔥 Hot Perfect you are scheduled at 5:30 pm [DATE]" at bounding box center [625, 222] width 361 height 19
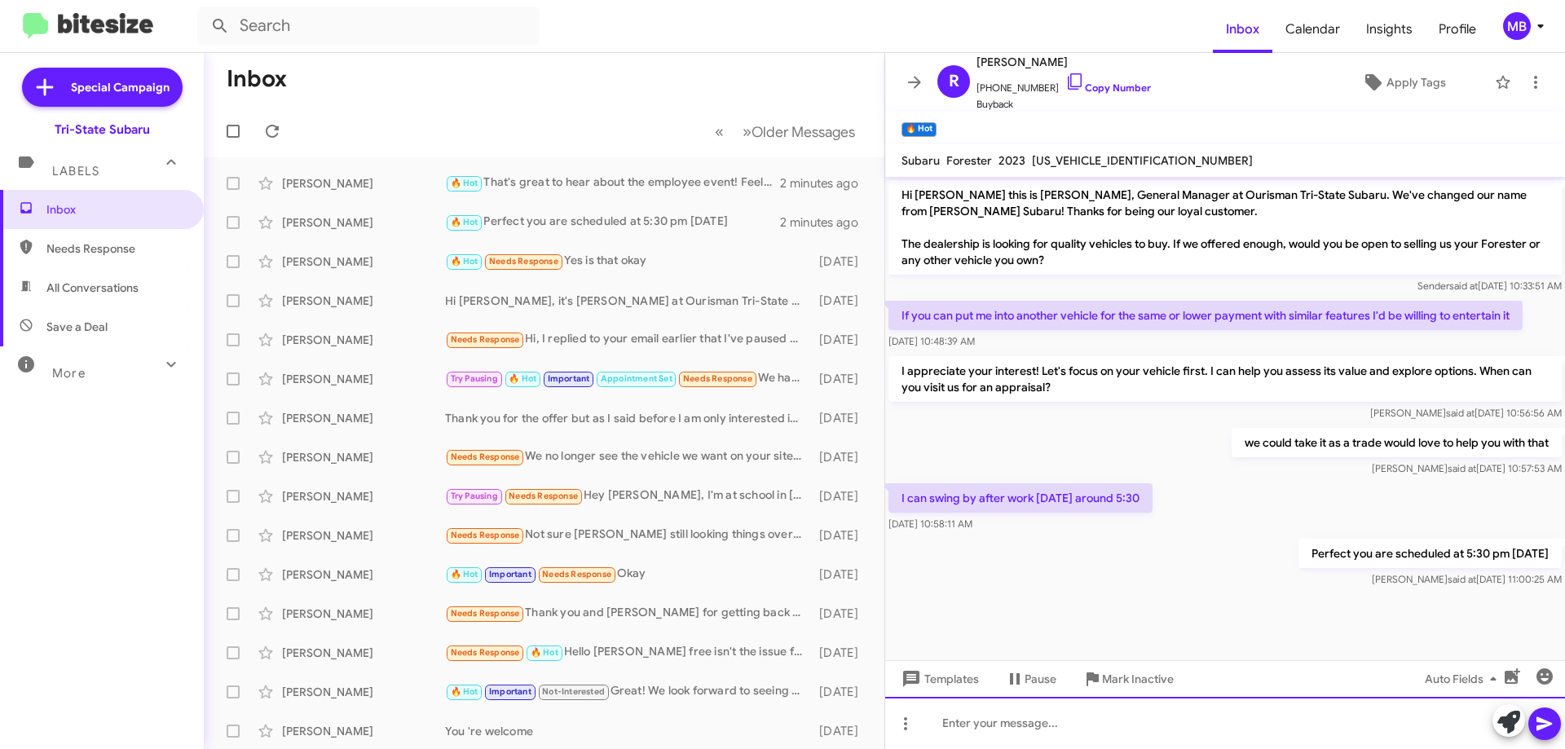
click at [1264, 732] on div at bounding box center [1225, 723] width 680 height 52
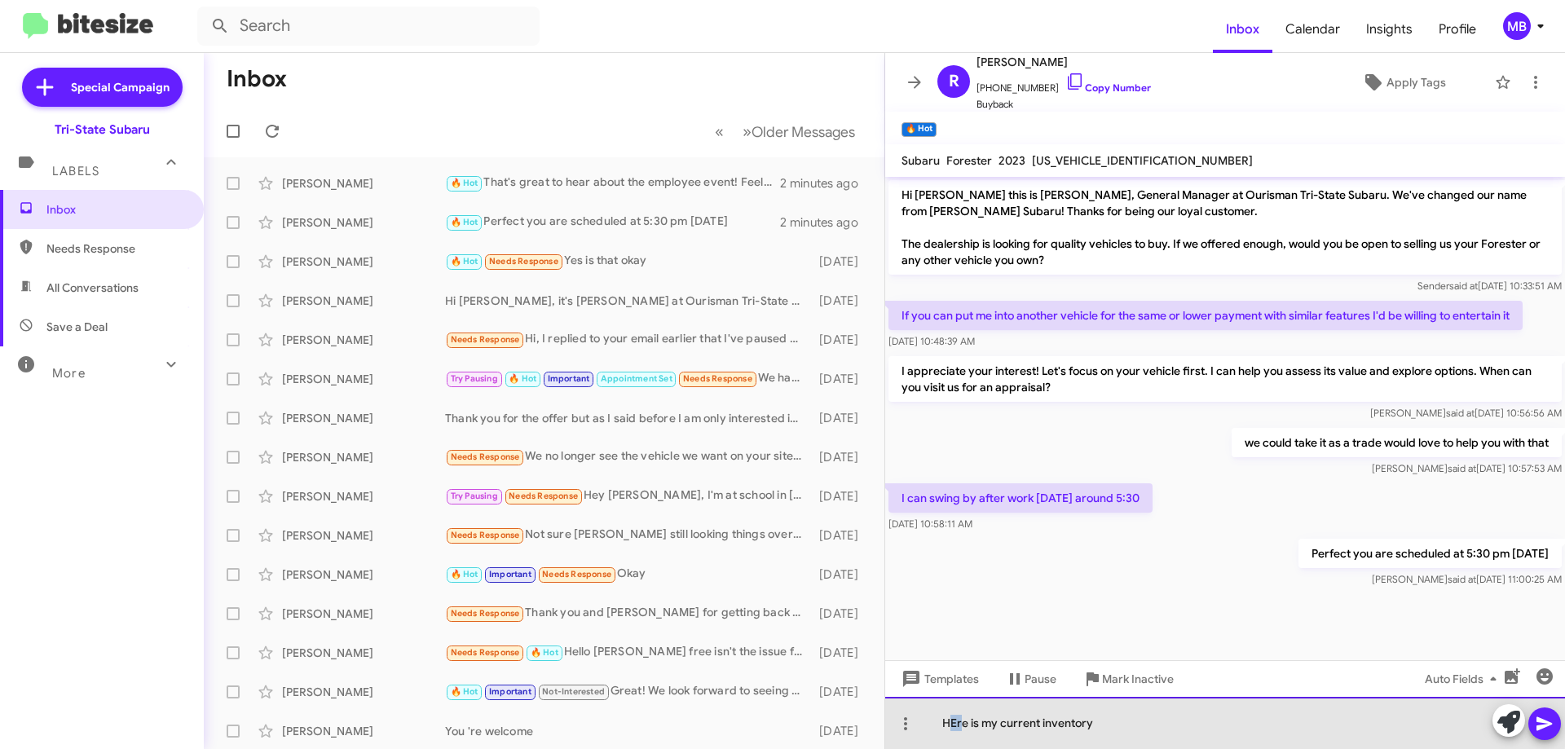
drag, startPoint x: 959, startPoint y: 718, endPoint x: 1009, endPoint y: 730, distance: 51.0
click at [953, 719] on div "HEre is my current inventory" at bounding box center [1225, 723] width 680 height 52
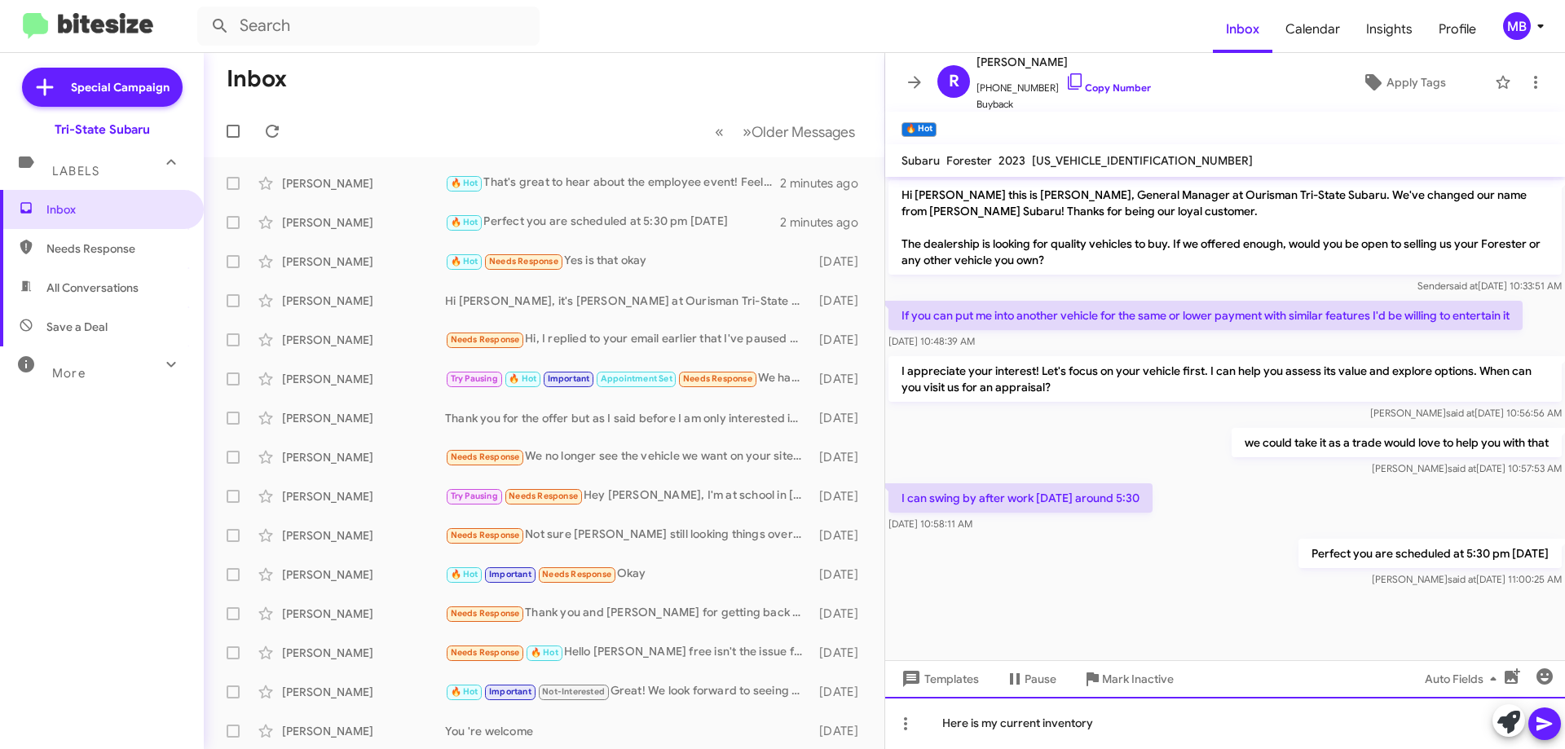
click at [1116, 726] on div "Here is my current inventory" at bounding box center [1225, 723] width 680 height 52
